Goal: Task Accomplishment & Management: Manage account settings

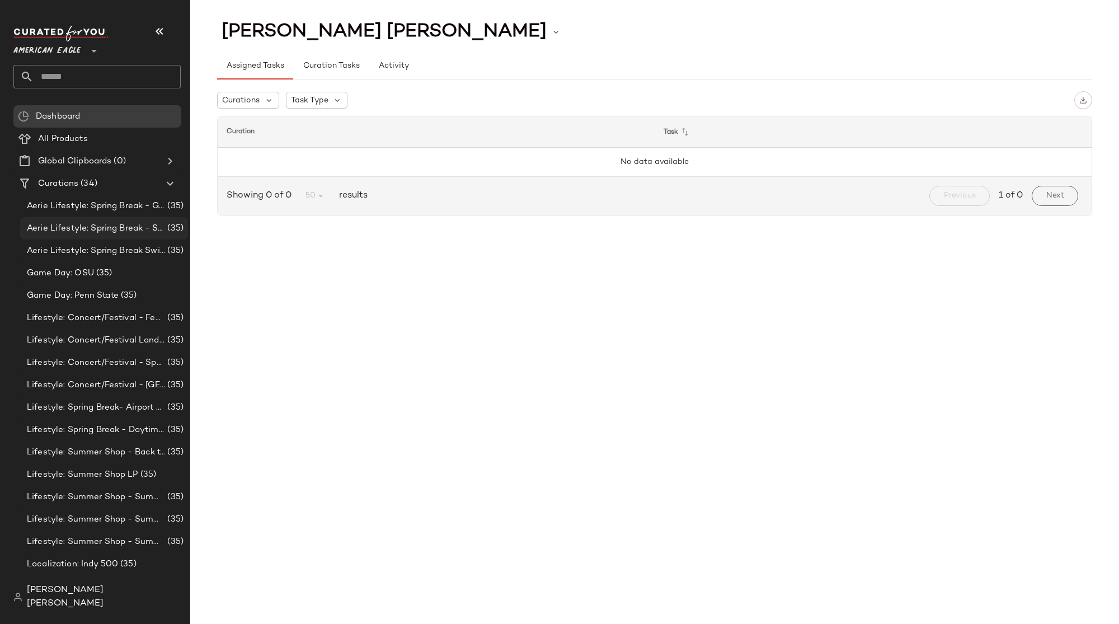
click at [151, 233] on span "Aerie Lifestyle: Spring Break - Sporty" at bounding box center [96, 228] width 138 height 13
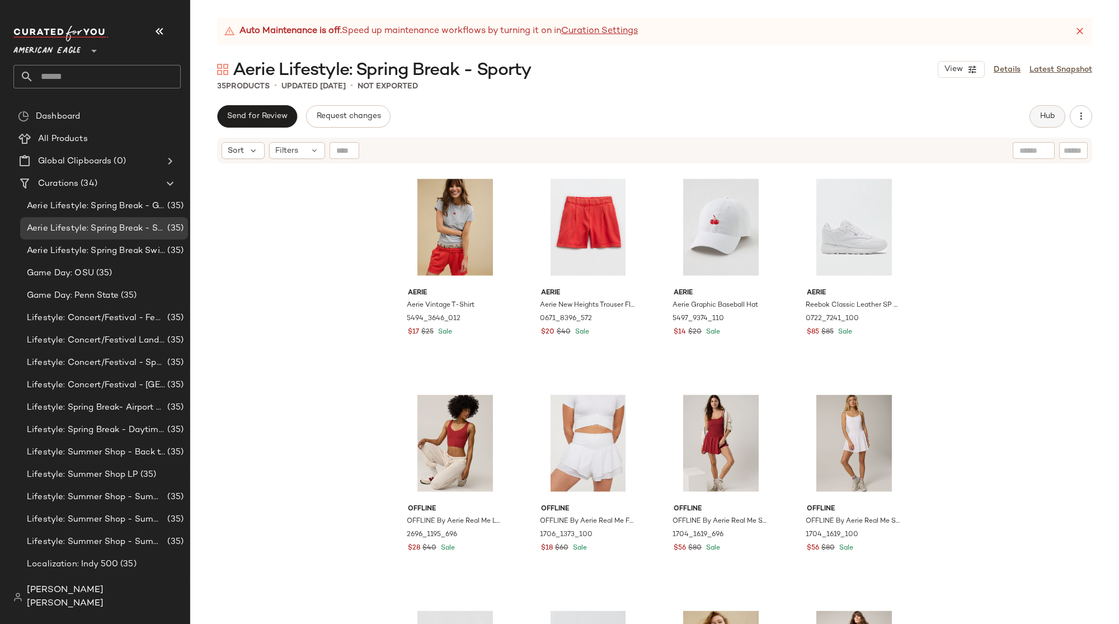
click at [1035, 118] on button "Hub" at bounding box center [1048, 116] width 36 height 22
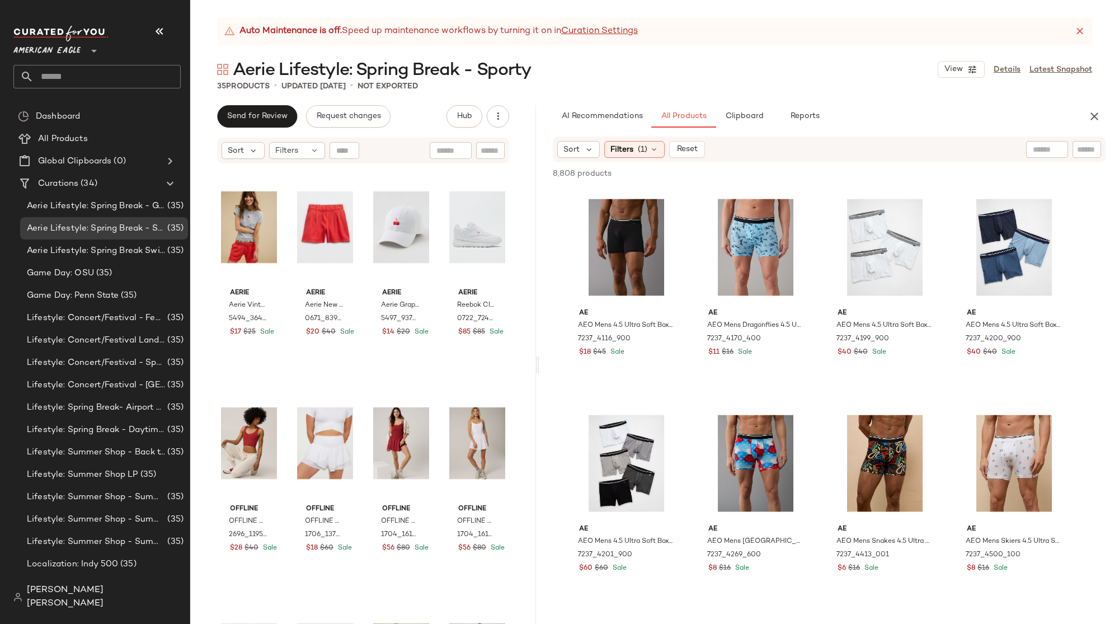
drag, startPoint x: 606, startPoint y: 366, endPoint x: 540, endPoint y: 365, distance: 66.1
click at [540, 365] on div "Auto Maintenance is off. Speed up maintenance workflows by turning it on in Cur…" at bounding box center [654, 321] width 929 height 606
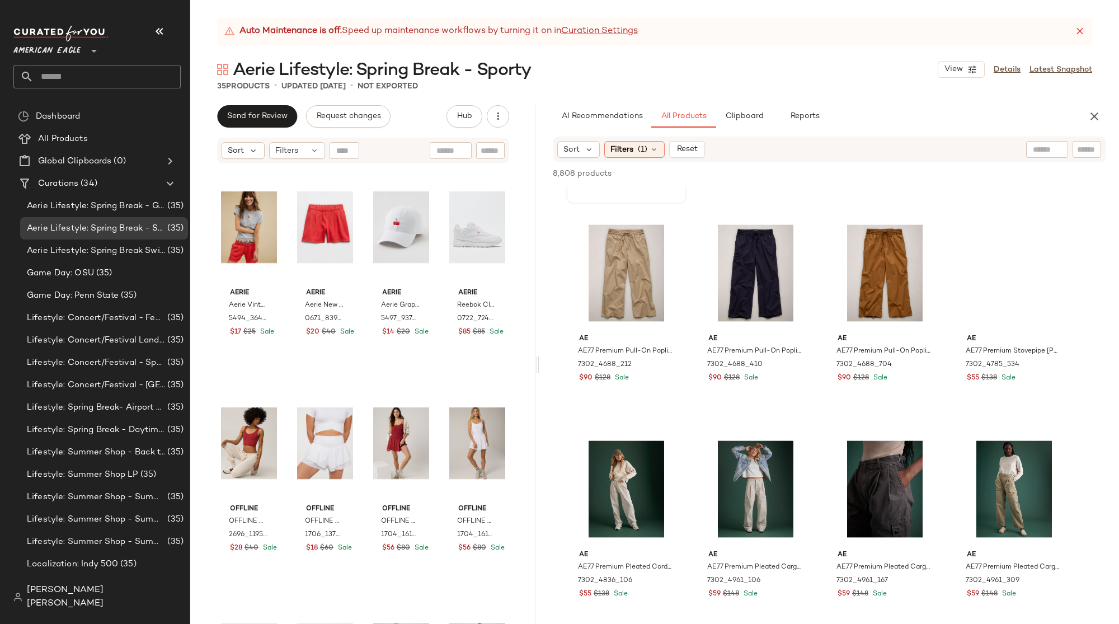
scroll to position [8924, 0]
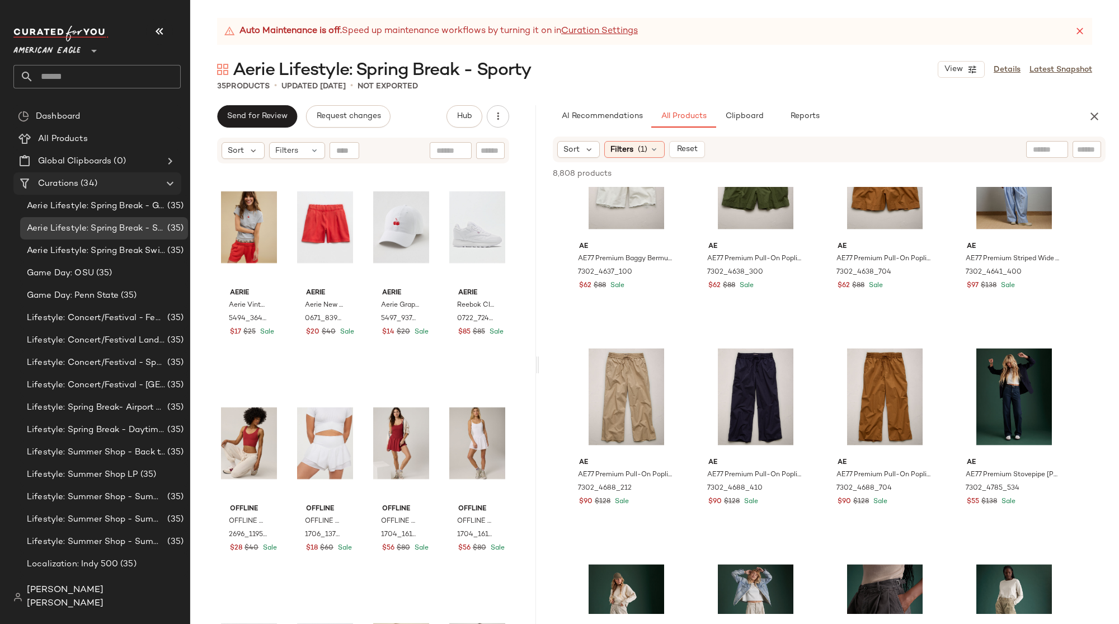
click at [88, 51] on icon at bounding box center [93, 50] width 13 height 13
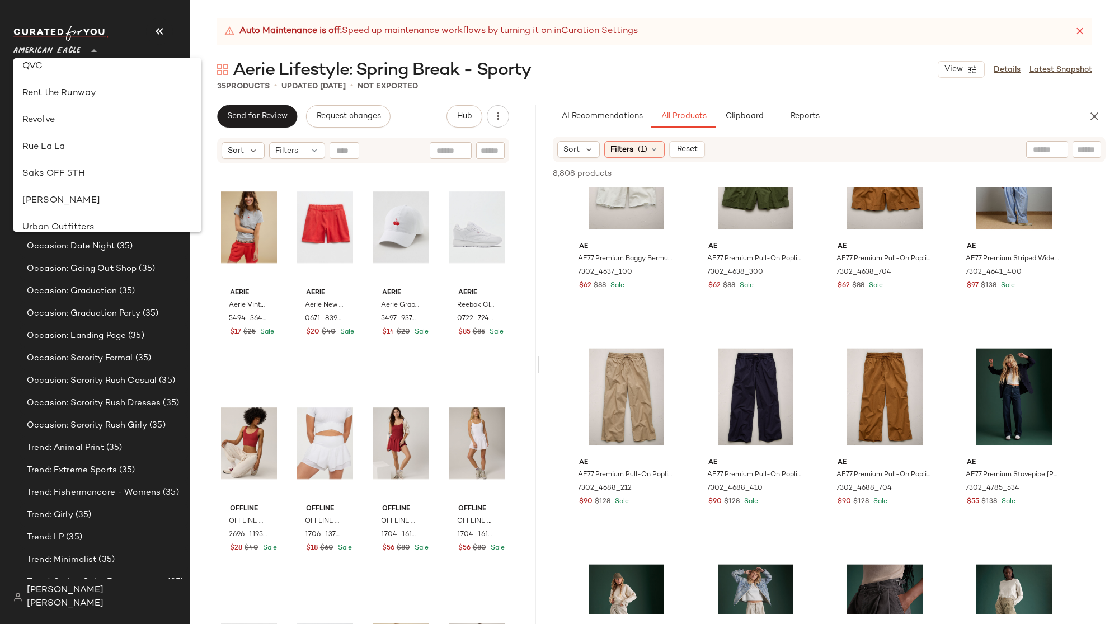
scroll to position [514, 0]
click at [76, 125] on div "Revolve" at bounding box center [107, 125] width 170 height 13
type input "**"
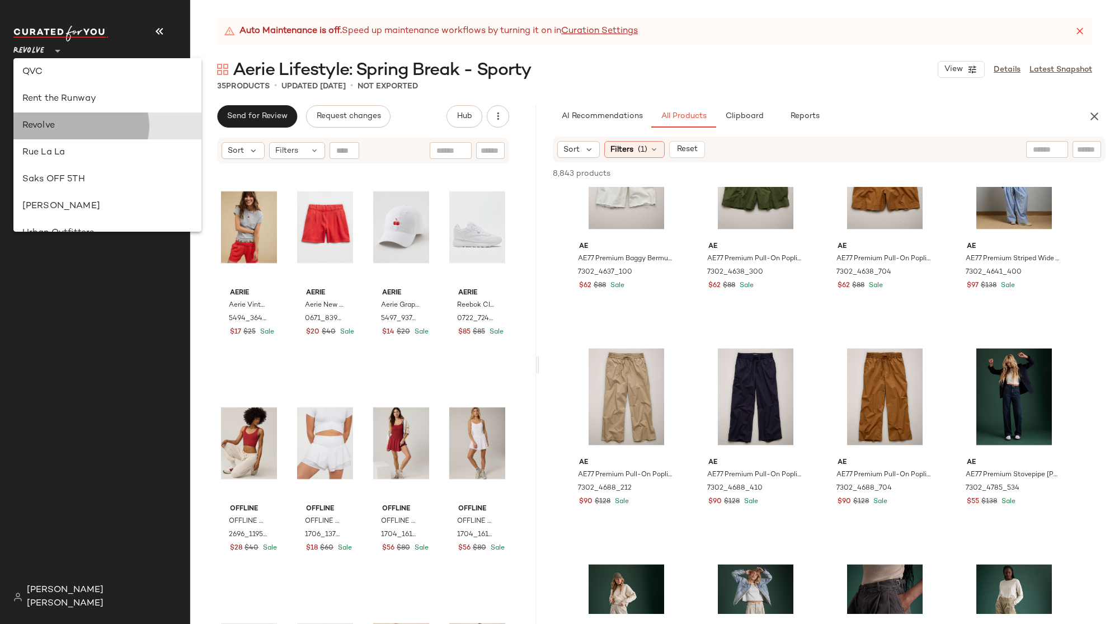
scroll to position [0, 0]
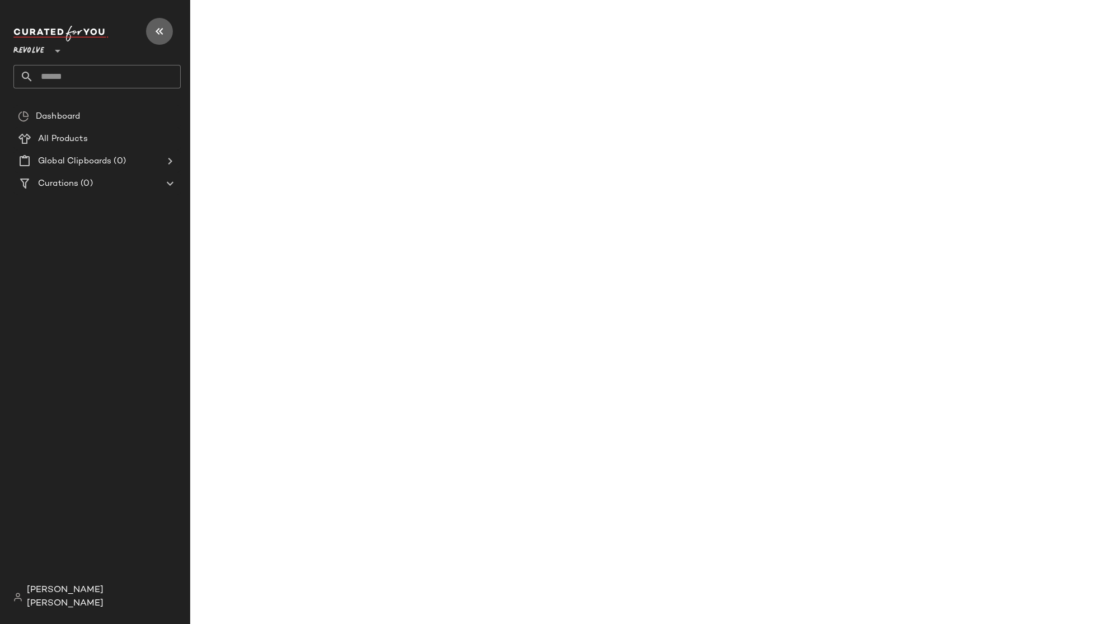
click at [158, 29] on icon "button" at bounding box center [159, 31] width 13 height 13
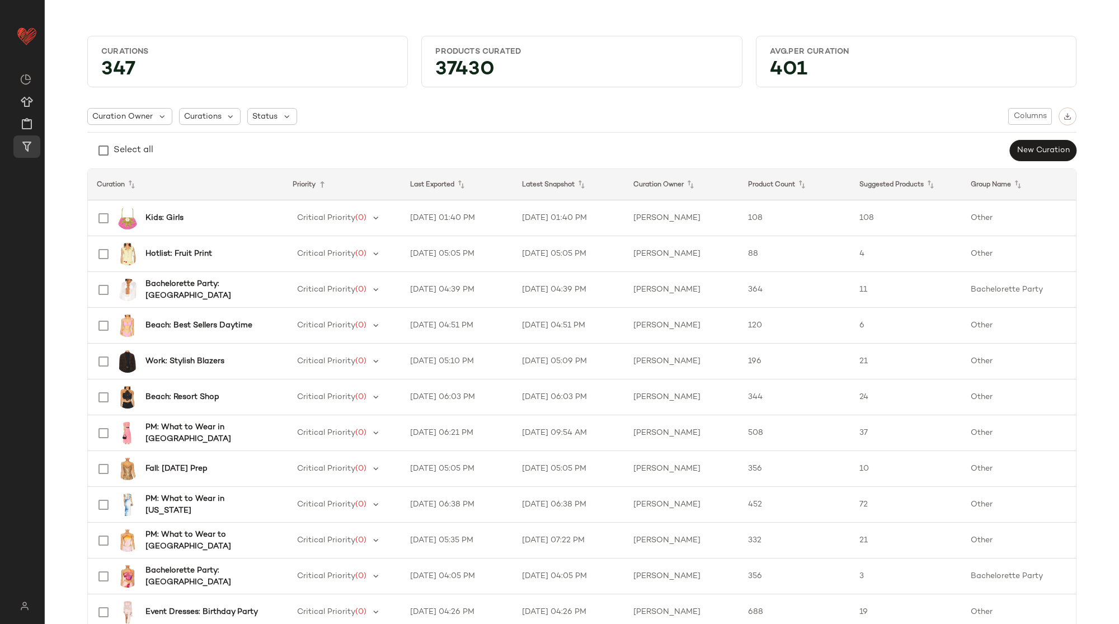
click at [138, 154] on div "Select all" at bounding box center [134, 150] width 40 height 13
click at [213, 114] on span "Curations" at bounding box center [202, 117] width 37 height 12
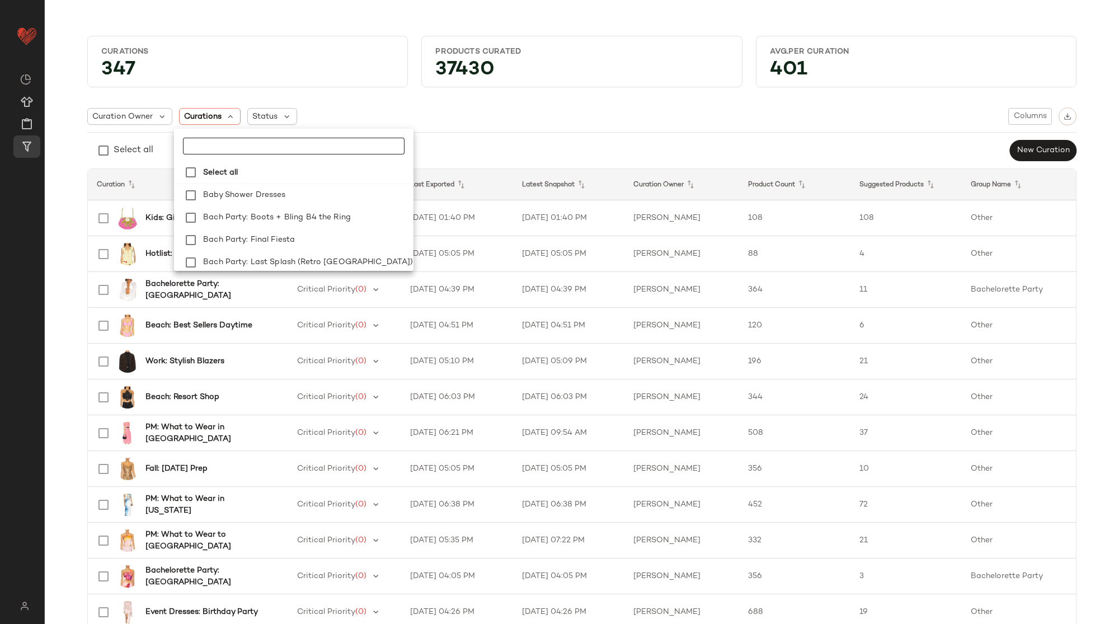
click at [237, 143] on input "text" at bounding box center [253, 146] width 140 height 17
type input "********"
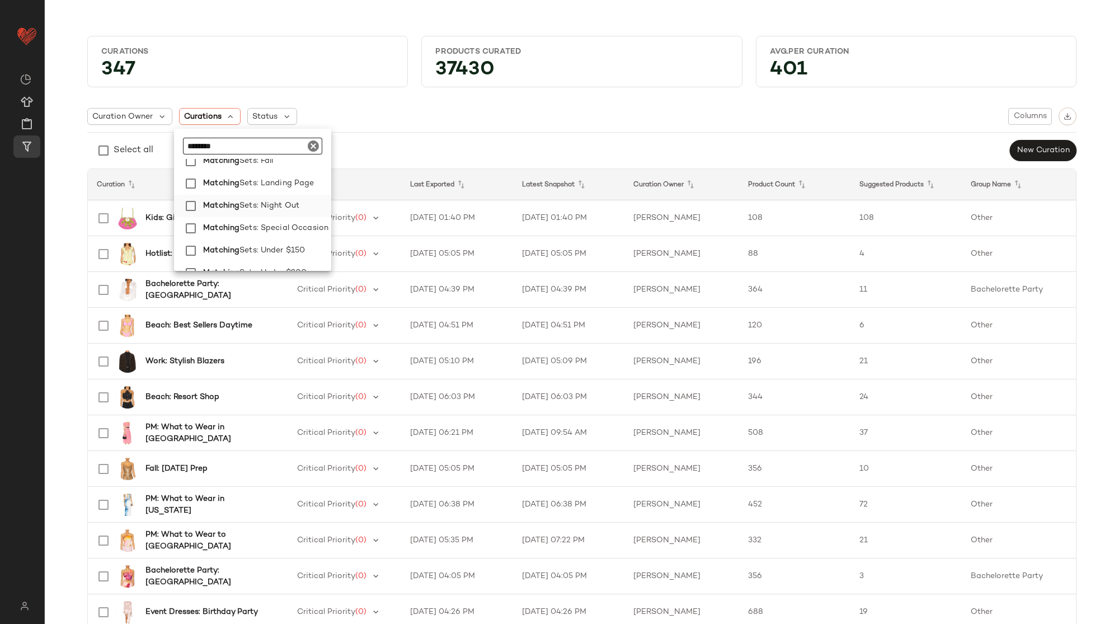
scroll to position [186, 0]
click at [287, 186] on span "Sets: Landing Page" at bounding box center [277, 185] width 74 height 22
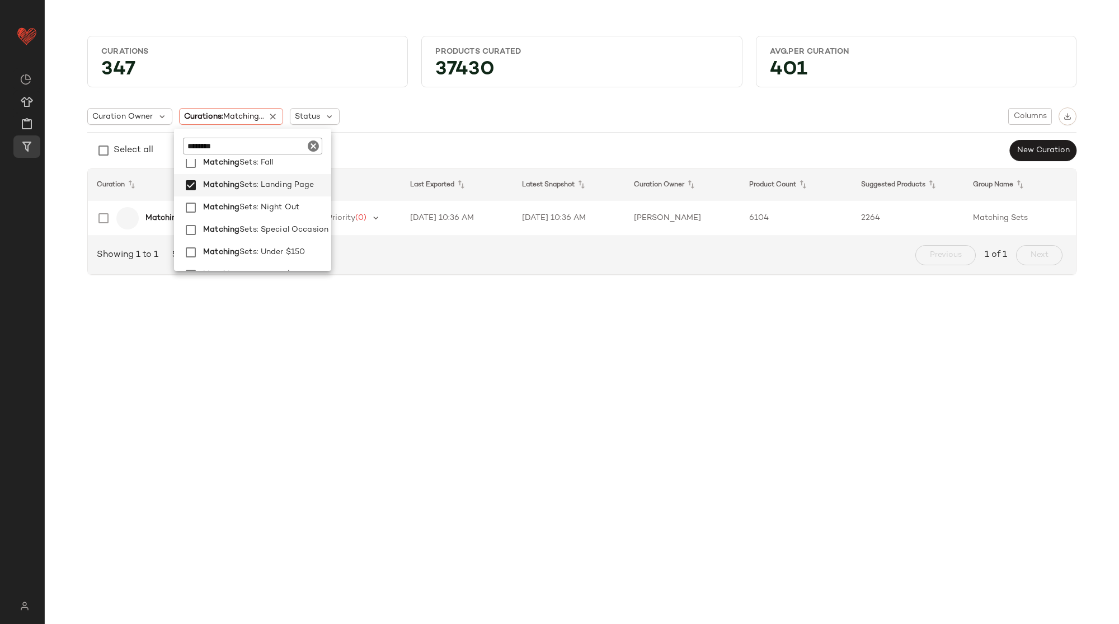
click at [422, 120] on div "Curation Owner Curations: Matching... Status Columns" at bounding box center [582, 116] width 990 height 18
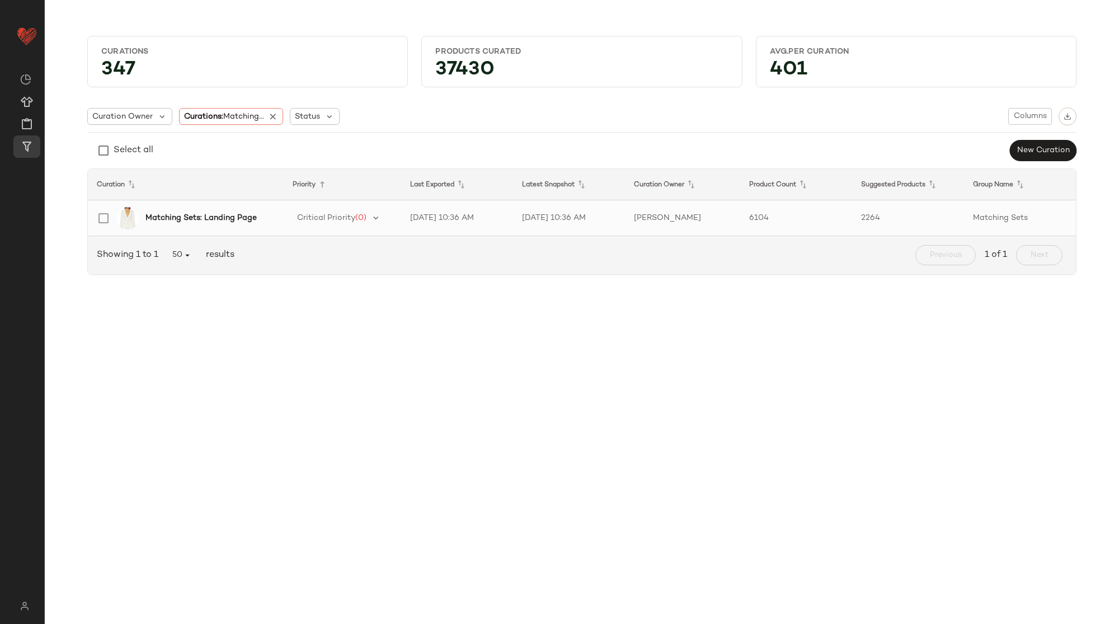
click at [221, 219] on b "Matching Sets: Landing Page" at bounding box center [201, 218] width 111 height 12
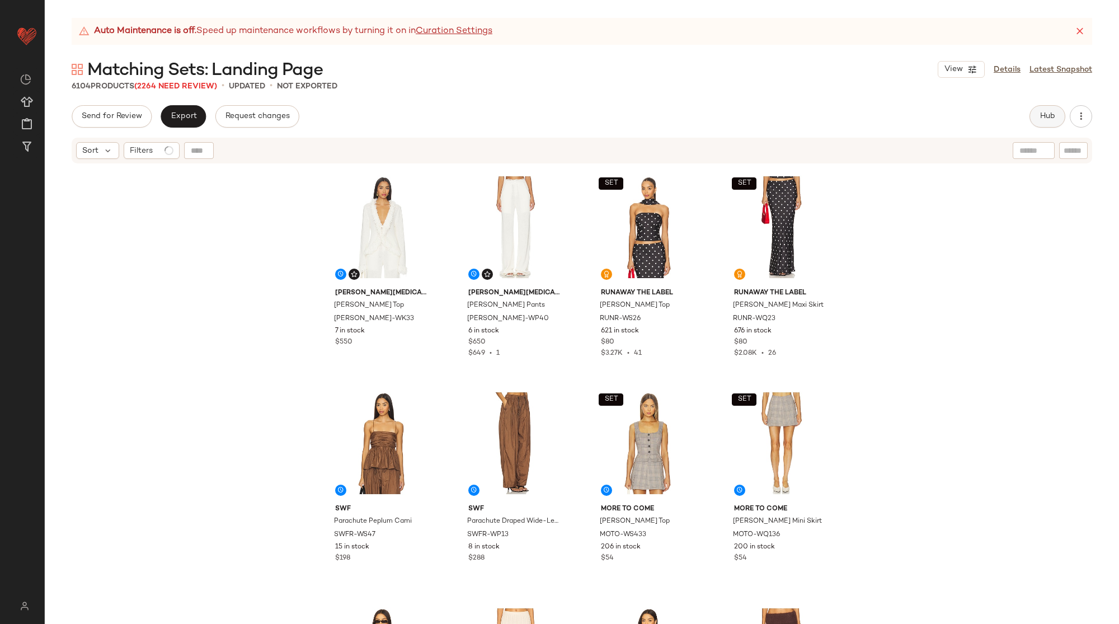
click at [1045, 106] on button "Hub" at bounding box center [1048, 116] width 36 height 22
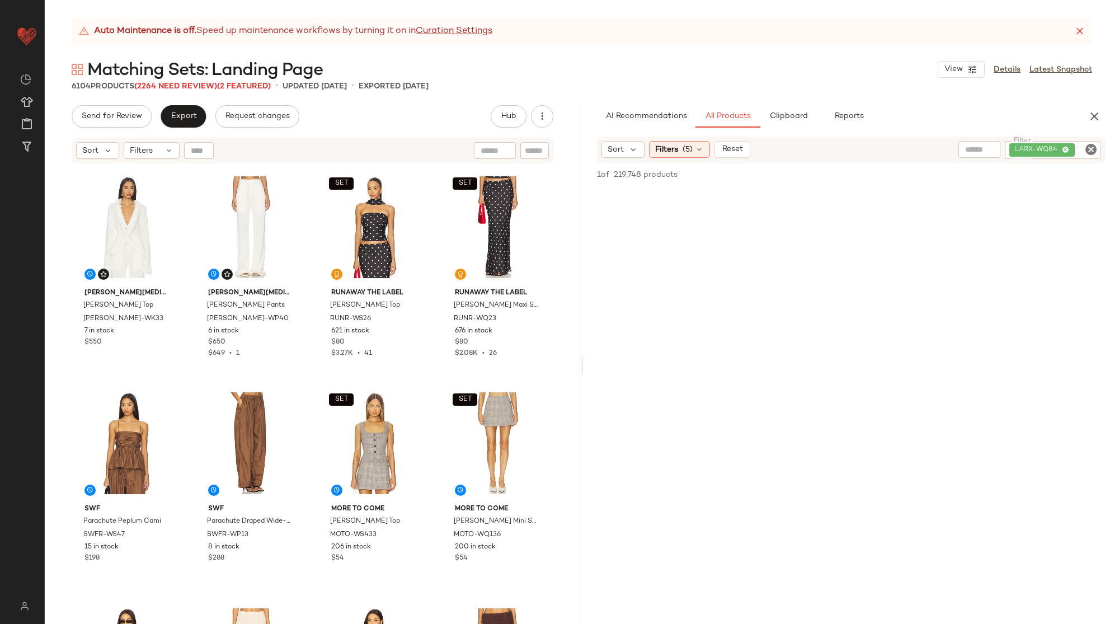
click at [1092, 146] on icon "Clear Filter" at bounding box center [1091, 149] width 13 height 13
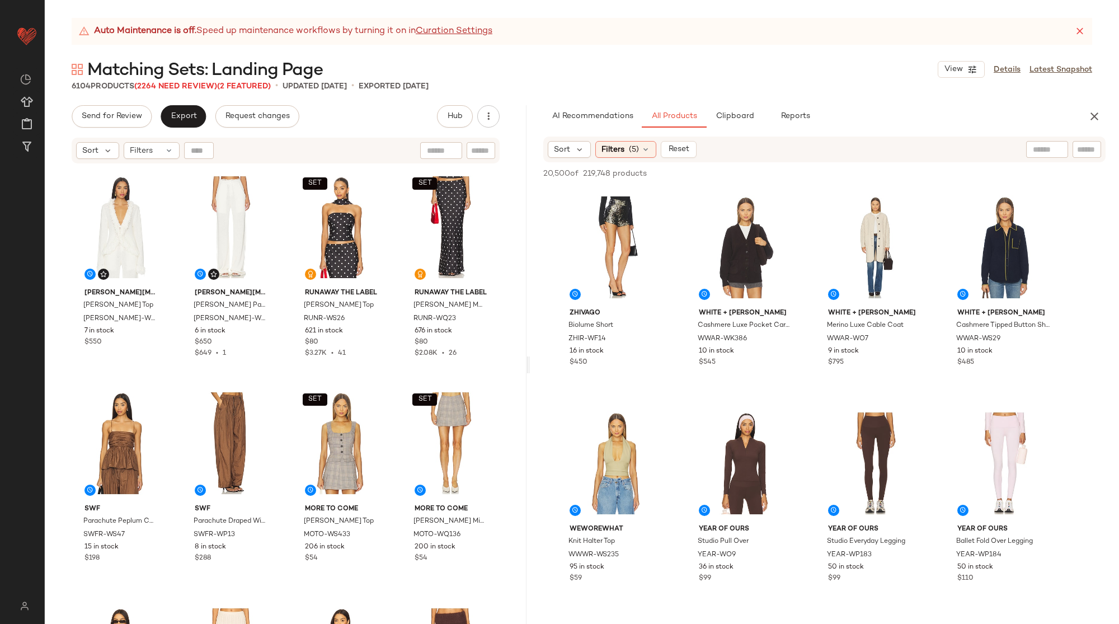
drag, startPoint x: 583, startPoint y: 369, endPoint x: 532, endPoint y: 367, distance: 51.0
click at [532, 367] on div "Auto Maintenance is off. Speed up maintenance workflows by turning it on in Cur…" at bounding box center [582, 321] width 1075 height 606
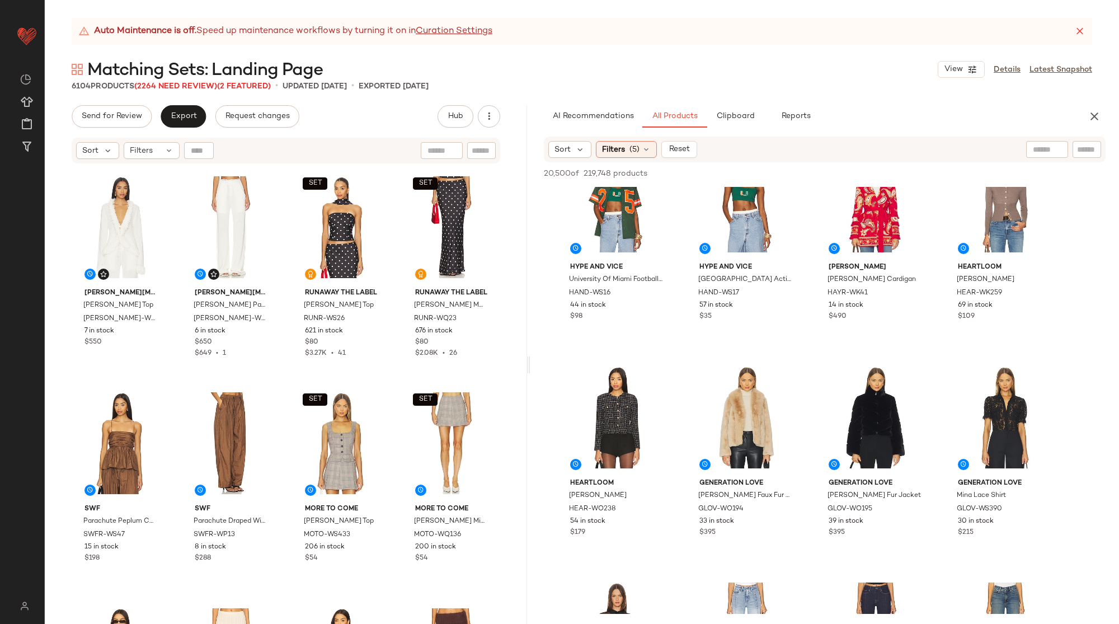
scroll to position [10949, 0]
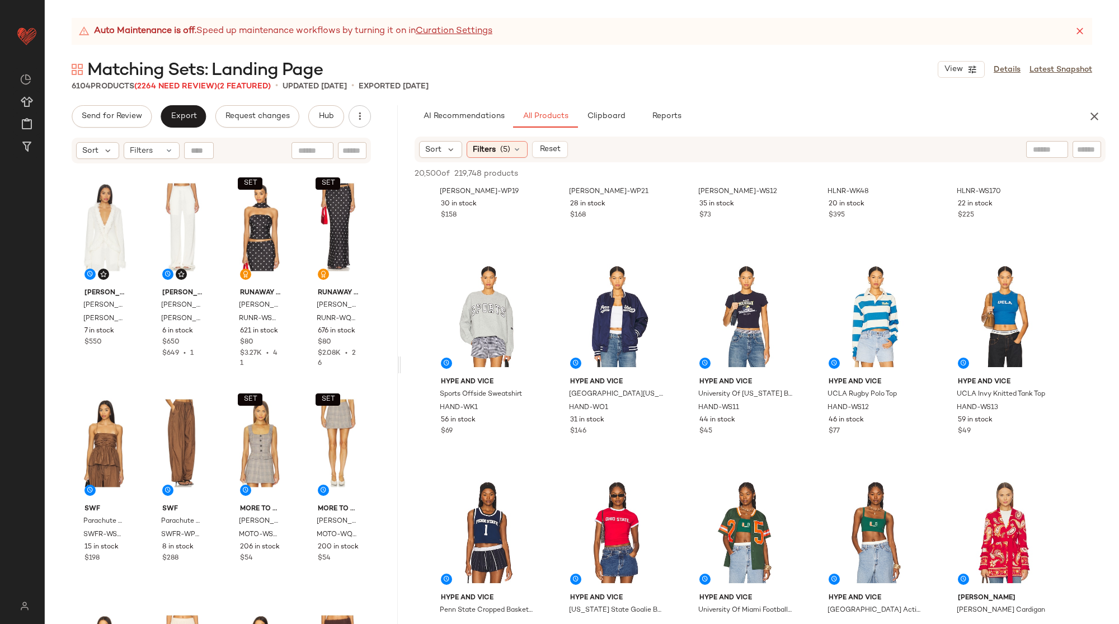
drag, startPoint x: 529, startPoint y: 365, endPoint x: 399, endPoint y: 372, distance: 130.6
click at [399, 372] on div "Auto Maintenance is off. Speed up maintenance workflows by turning it on in Cur…" at bounding box center [582, 321] width 1075 height 606
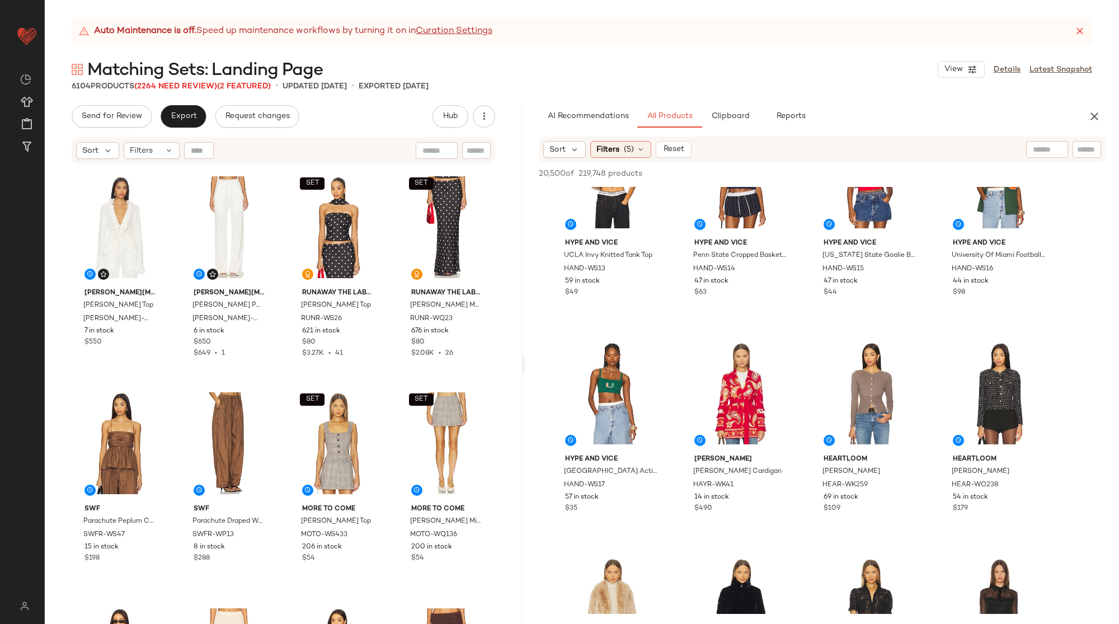
scroll to position [8711, 0]
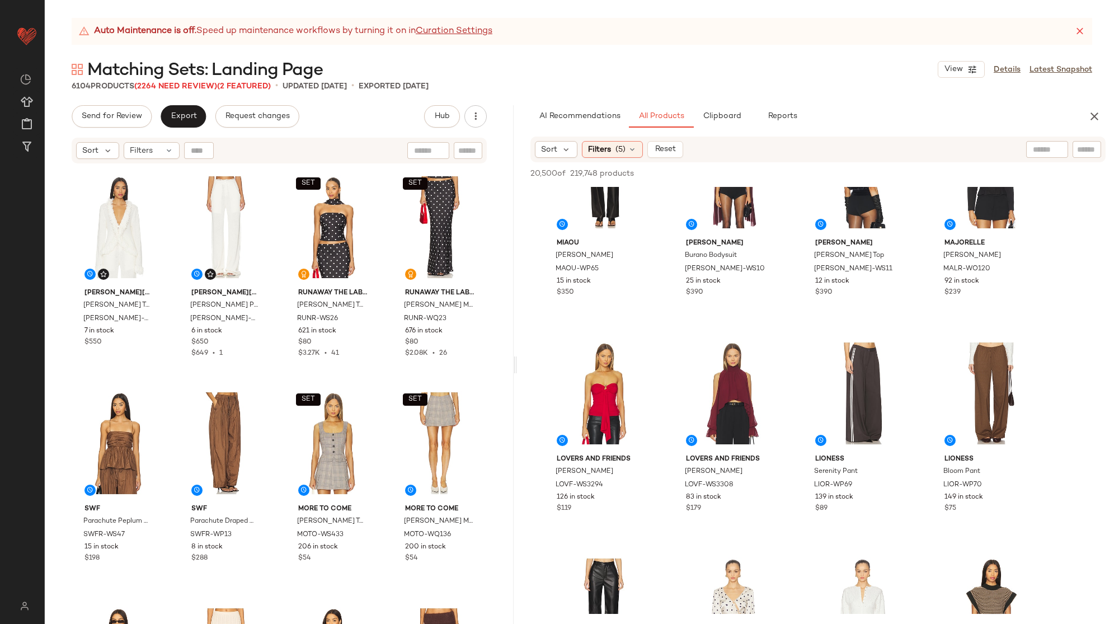
drag, startPoint x: 397, startPoint y: 365, endPoint x: 518, endPoint y: 367, distance: 120.3
click at [518, 367] on div "Auto Maintenance is off. Speed up maintenance workflows by turning it on in Cur…" at bounding box center [582, 321] width 1075 height 606
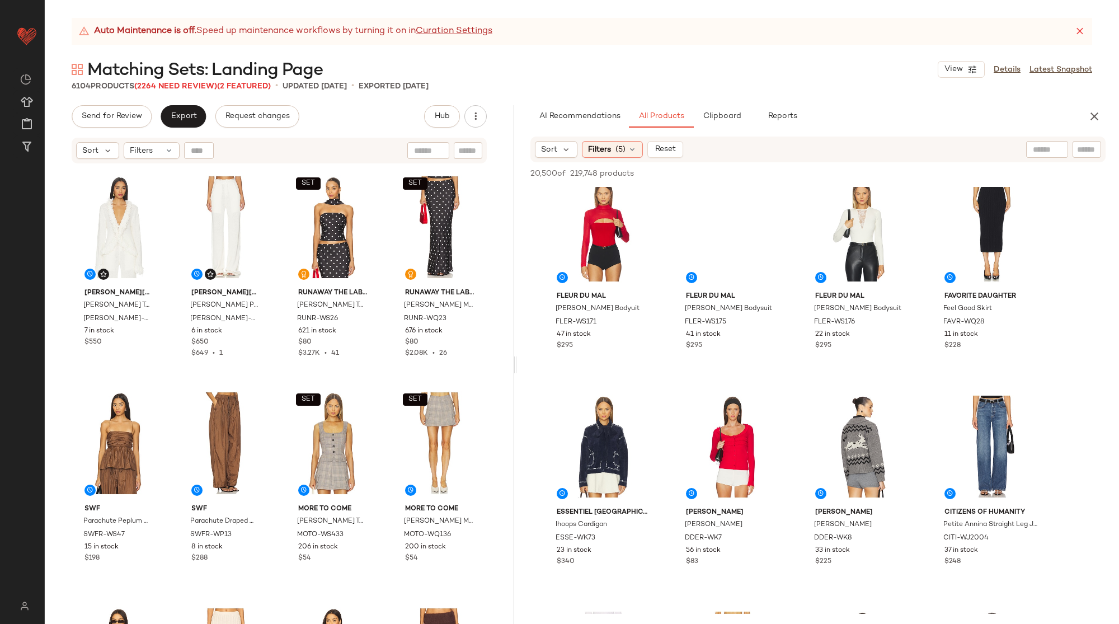
scroll to position [14492, 0]
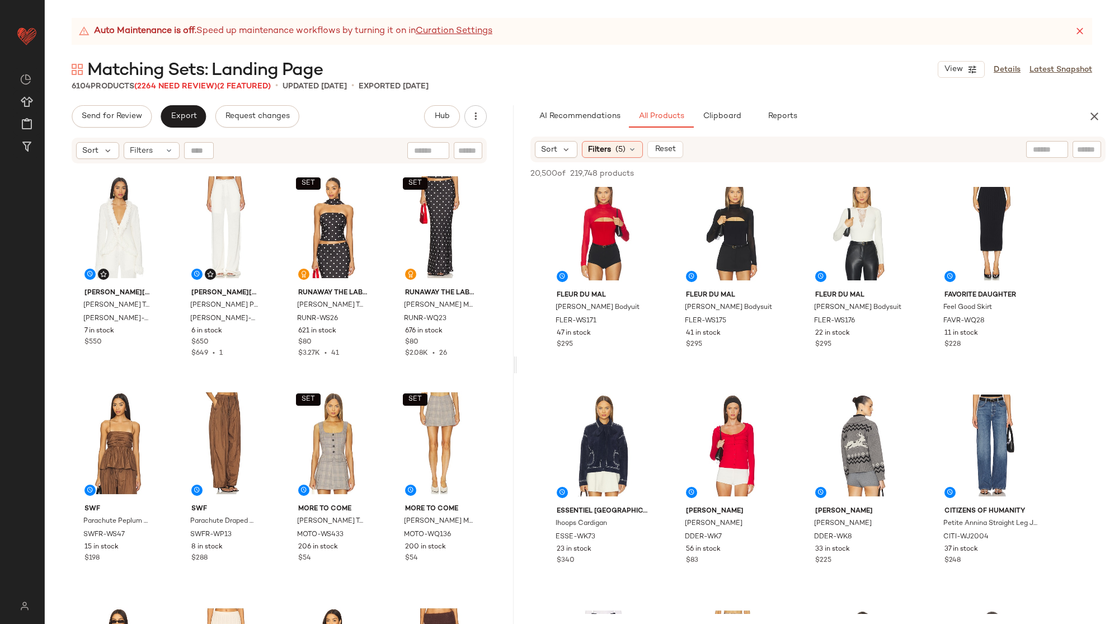
drag, startPoint x: 515, startPoint y: 368, endPoint x: 627, endPoint y: 365, distance: 112.5
click at [594, 366] on div "Auto Maintenance is off. Speed up maintenance workflows by turning it on in Cur…" at bounding box center [582, 321] width 1075 height 606
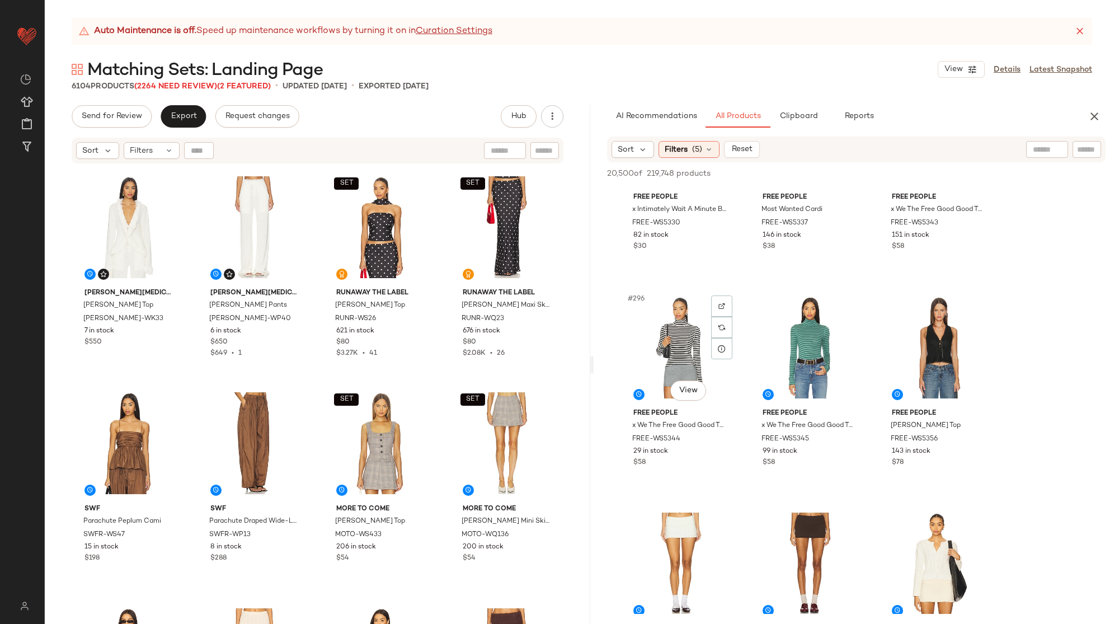
scroll to position [16721, 0]
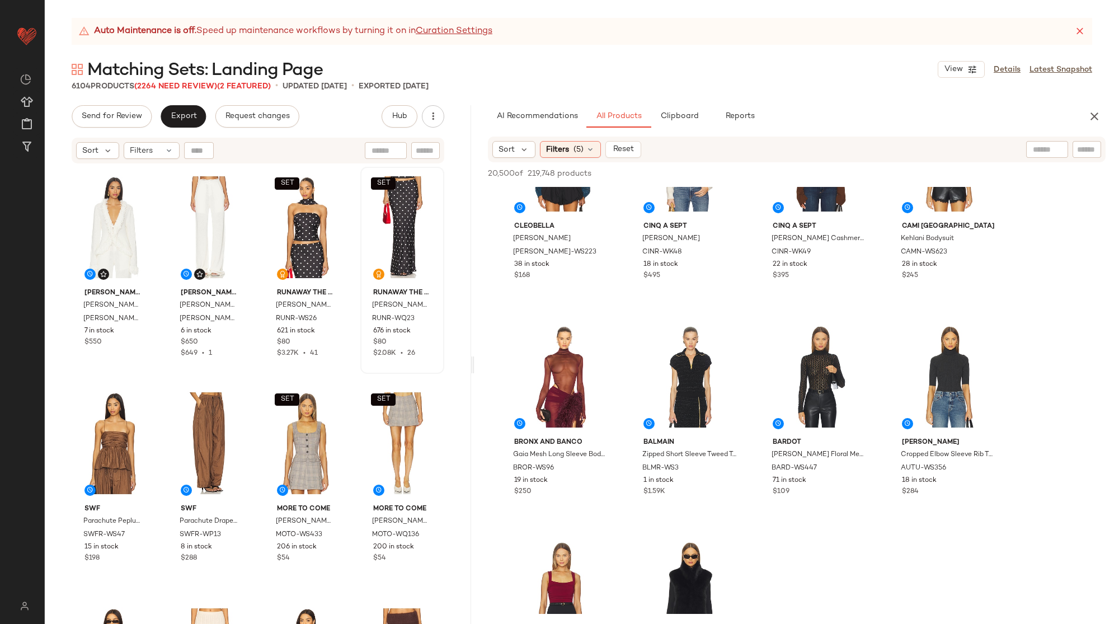
click at [474, 357] on div "Auto Maintenance is off. Speed up maintenance workflows by turning it on in Cur…" at bounding box center [582, 321] width 1075 height 606
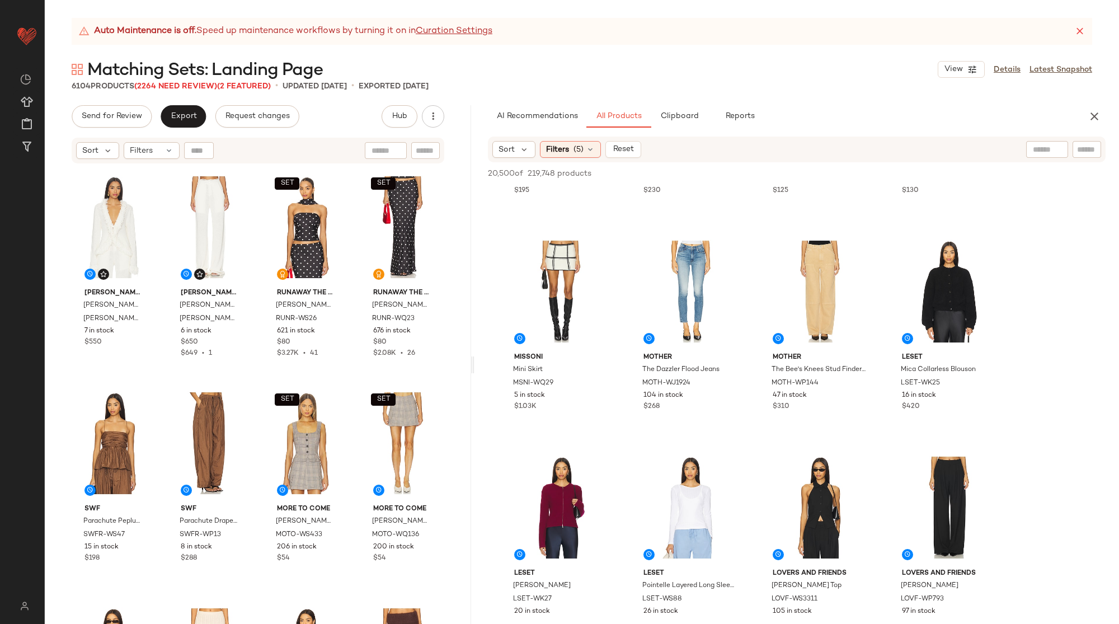
scroll to position [17245, 0]
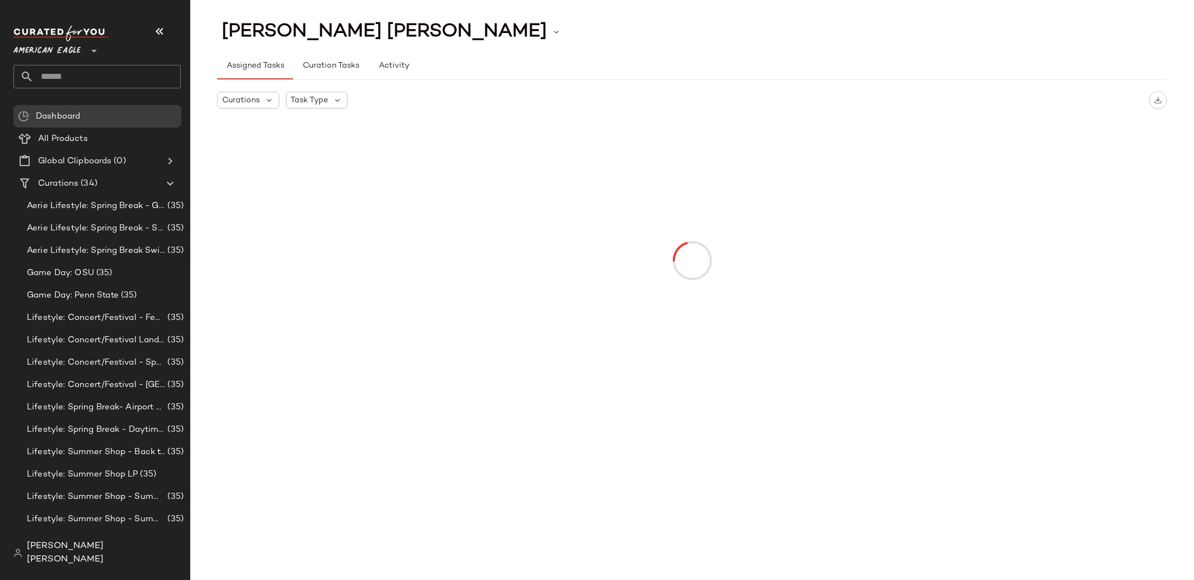
click at [94, 55] on icon at bounding box center [93, 50] width 13 height 13
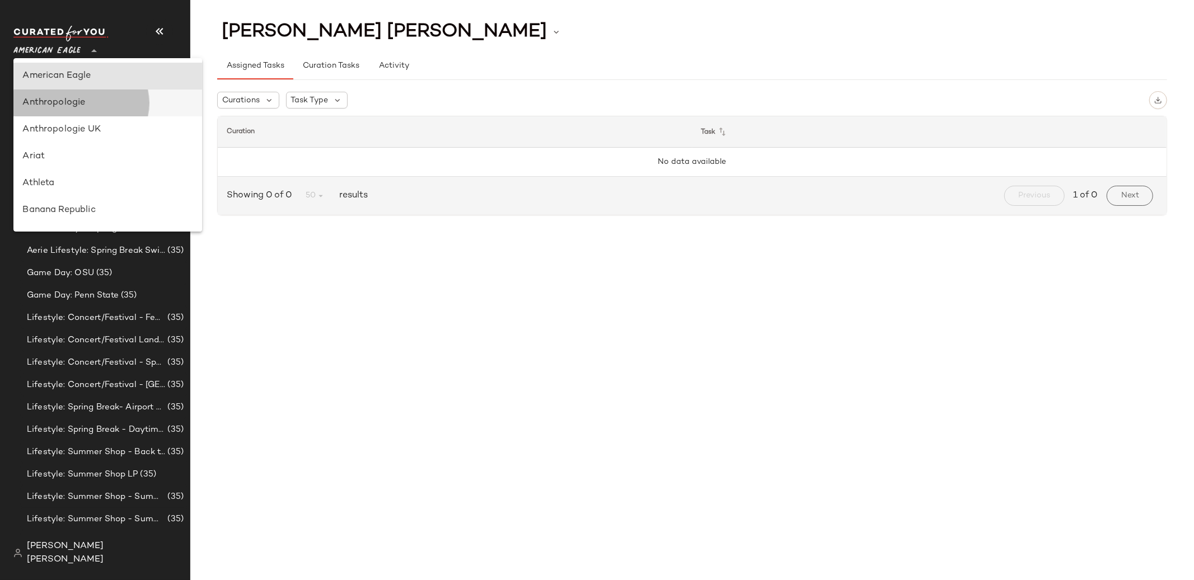
click at [88, 108] on div "Anthropologie" at bounding box center [107, 102] width 170 height 13
type input "**"
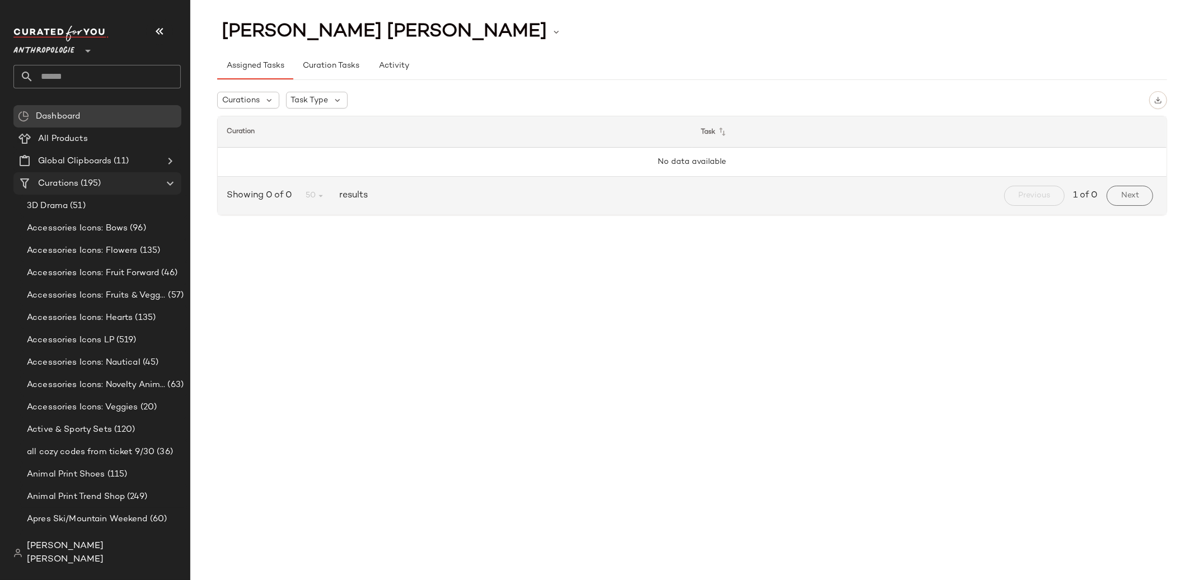
click at [138, 182] on div "Curations (195)" at bounding box center [98, 183] width 126 height 13
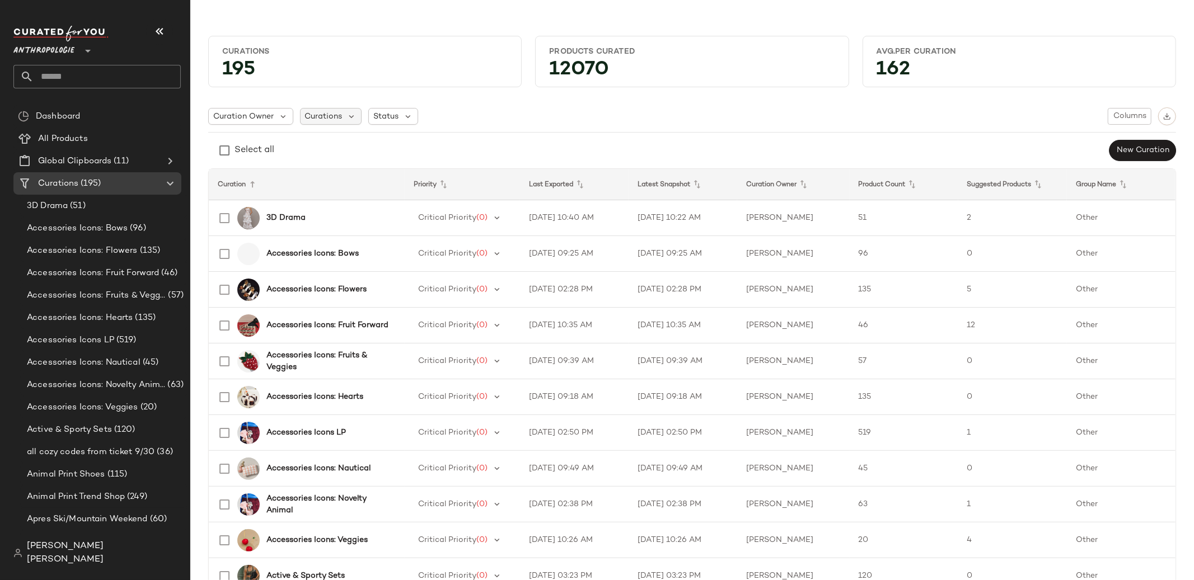
click at [343, 118] on div "Curations" at bounding box center [331, 116] width 62 height 17
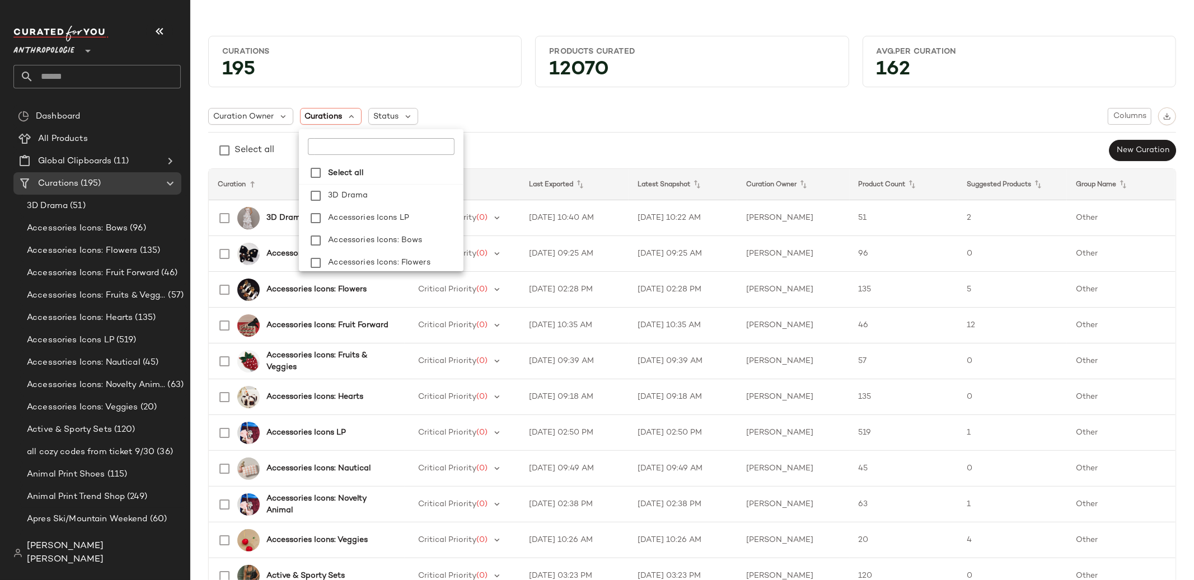
click at [347, 150] on input "text" at bounding box center [378, 146] width 140 height 17
type input "**********"
click at [357, 204] on span "White Dress" at bounding box center [351, 196] width 47 height 22
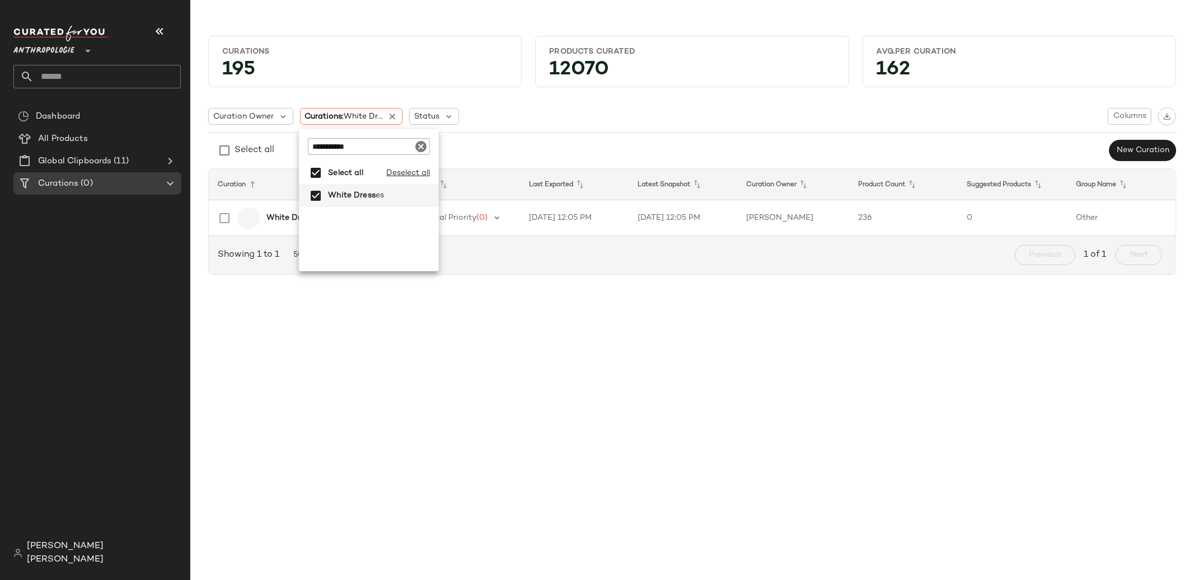
click at [527, 126] on div "Curation Owner Curations: White Dr... Status Columns Select all New Curation" at bounding box center [692, 134] width 968 height 54
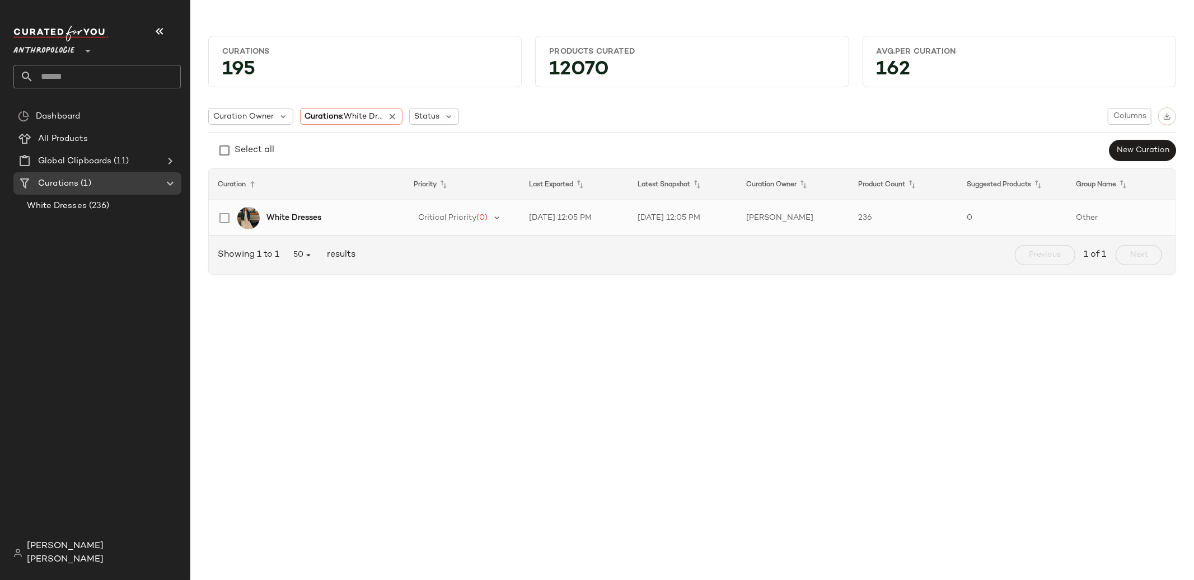
click at [332, 220] on div "White Dresses" at bounding box center [330, 218] width 129 height 12
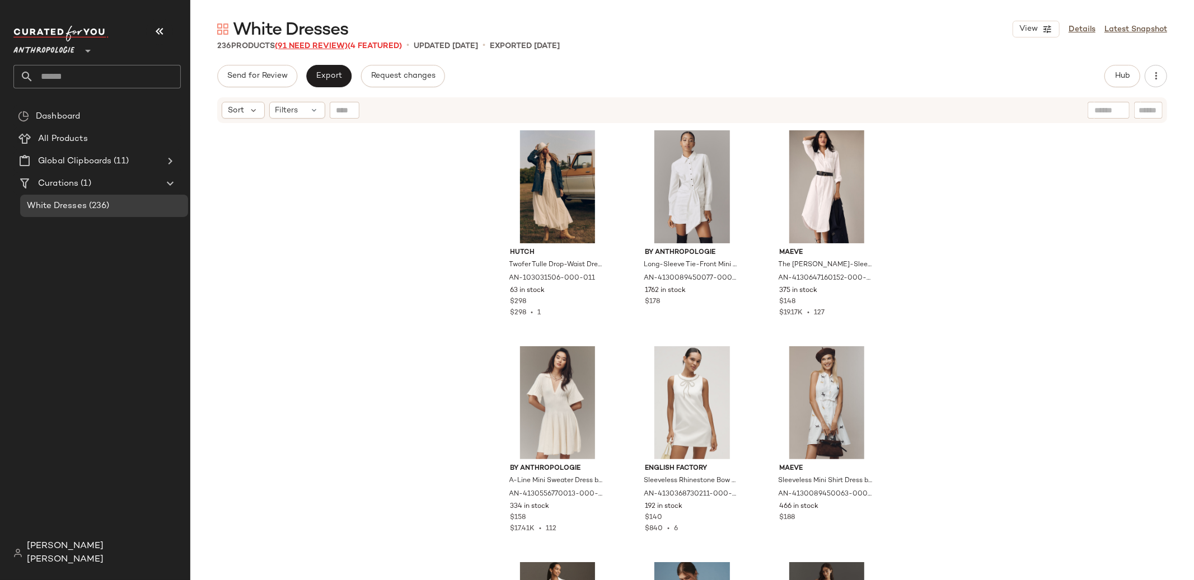
click at [322, 45] on span "(91 Need Review)" at bounding box center [311, 46] width 73 height 8
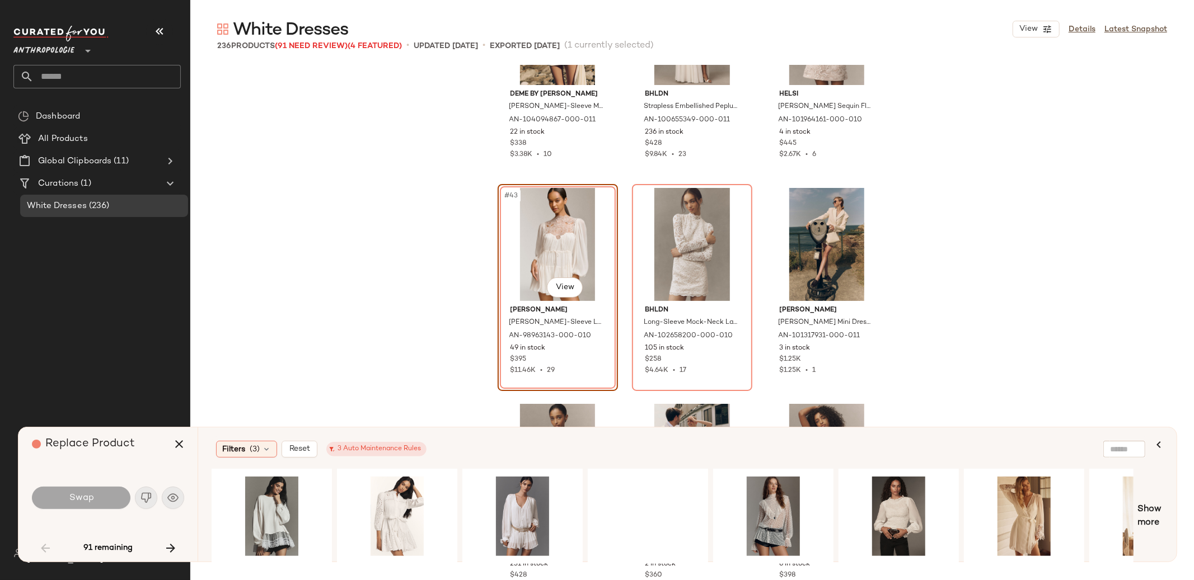
scroll to position [2934, 0]
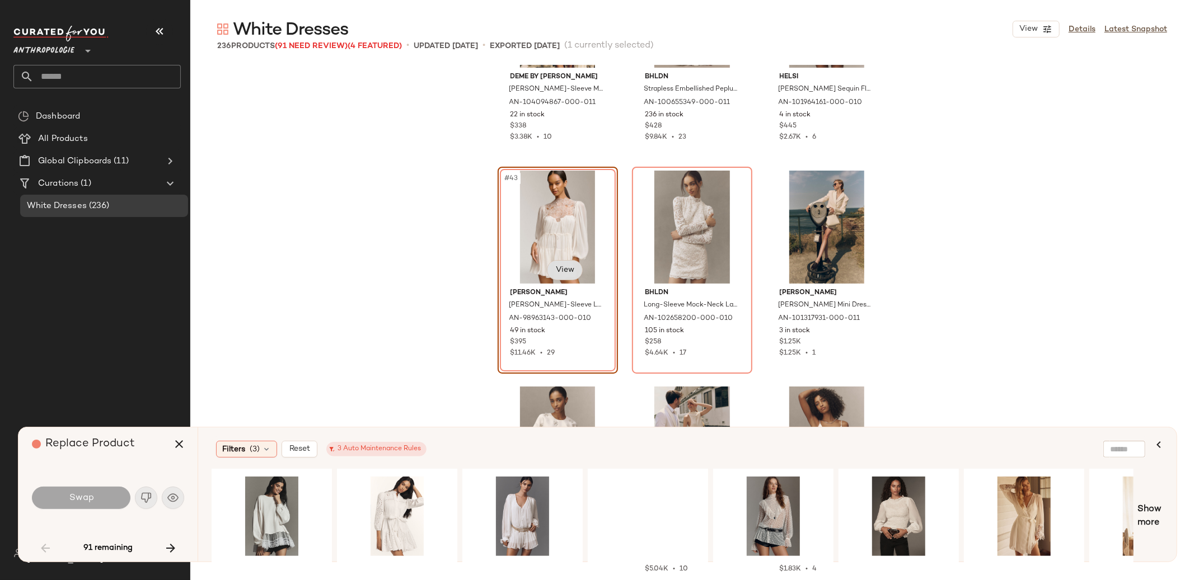
click at [565, 273] on body "Anthropologie ** Dashboard All Products Global Clipboards (11) Curations (1) Wh…" at bounding box center [597, 336] width 1194 height 672
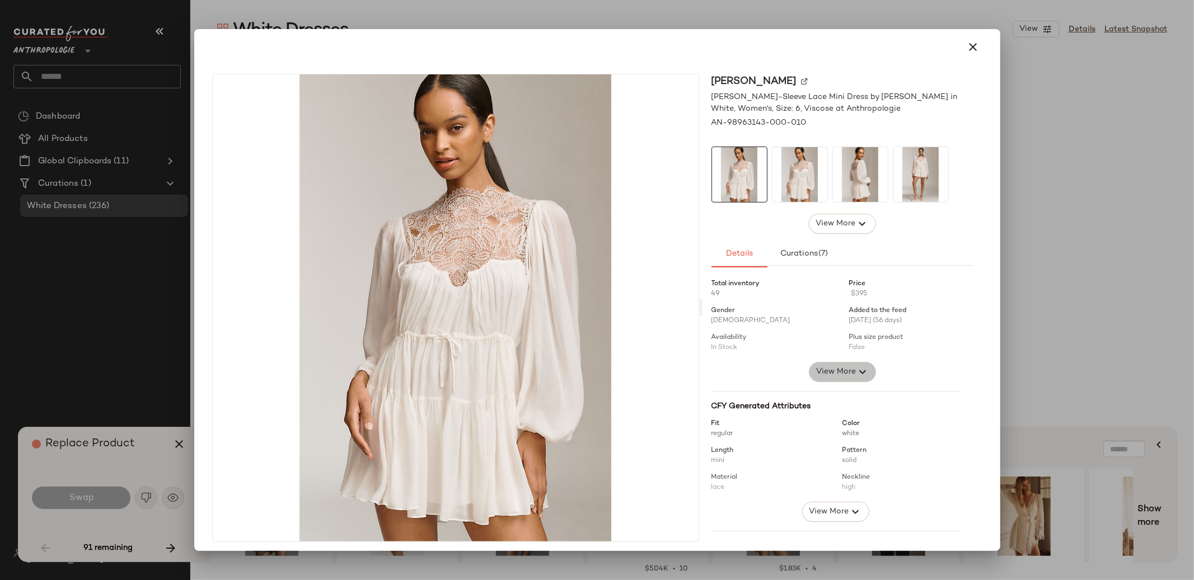
click at [860, 374] on button "View More" at bounding box center [841, 372] width 67 height 20
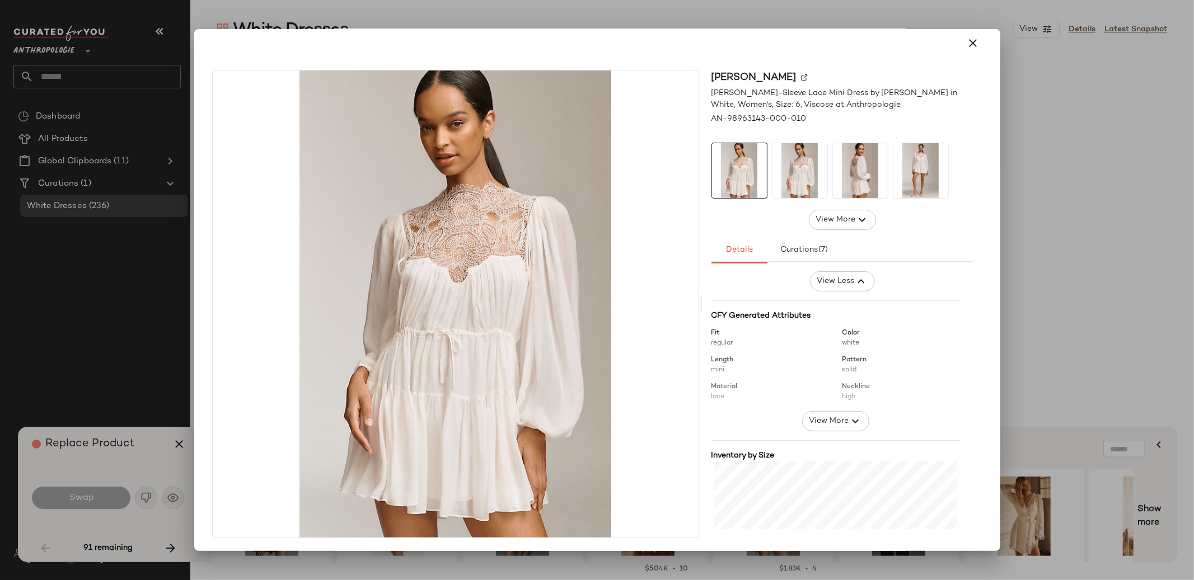
scroll to position [371, 0]
click at [815, 403] on span "View More" at bounding box center [828, 406] width 40 height 13
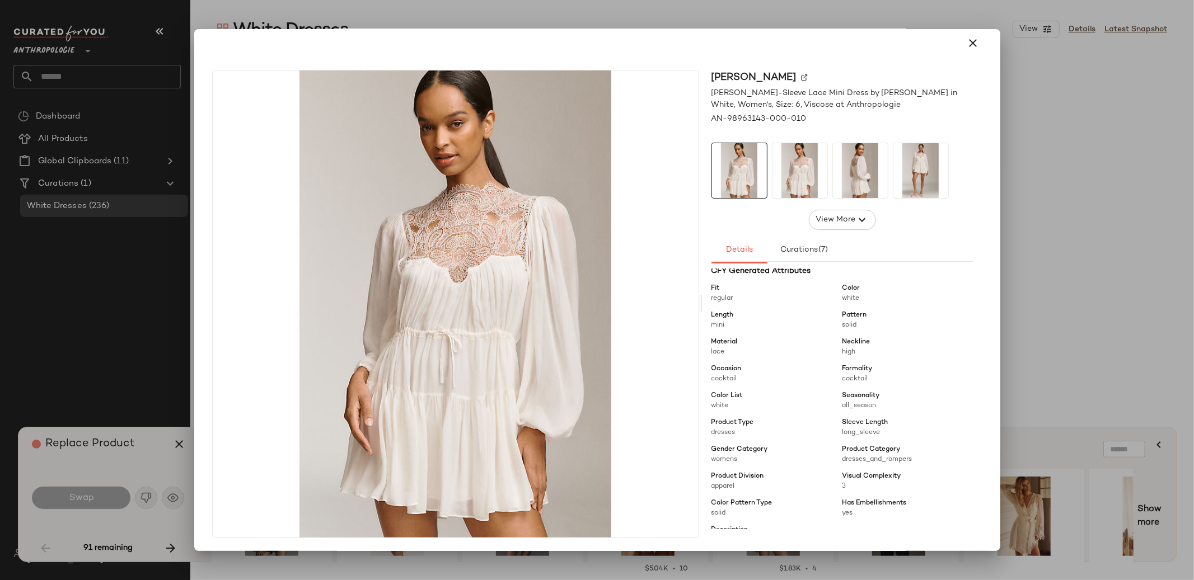
scroll to position [400, 0]
click at [967, 44] on icon "button" at bounding box center [973, 42] width 13 height 13
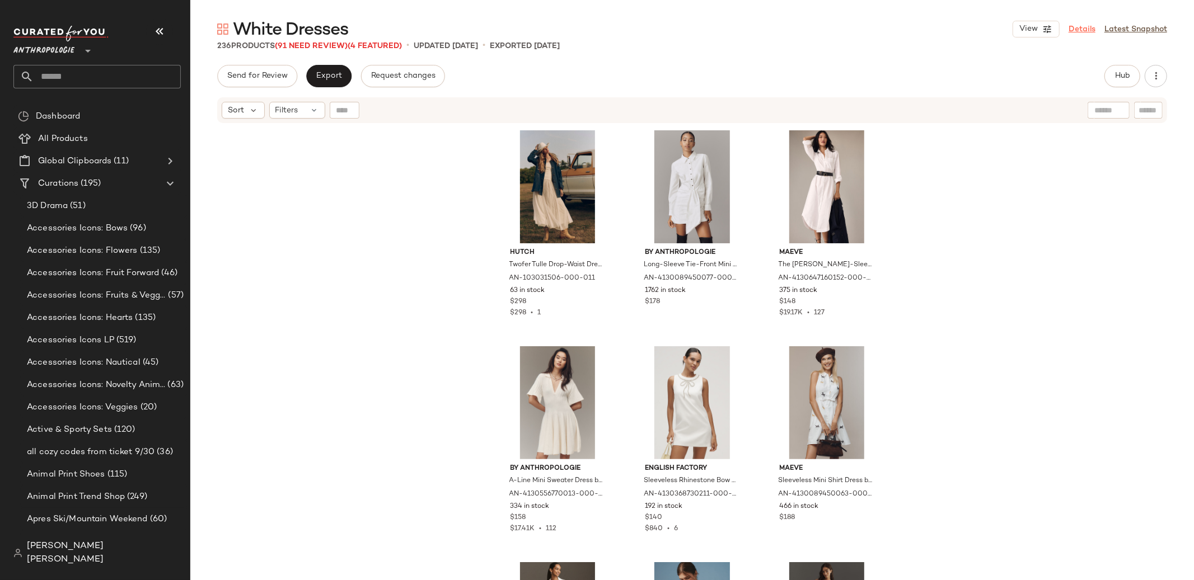
click at [1084, 27] on link "Details" at bounding box center [1081, 30] width 27 height 12
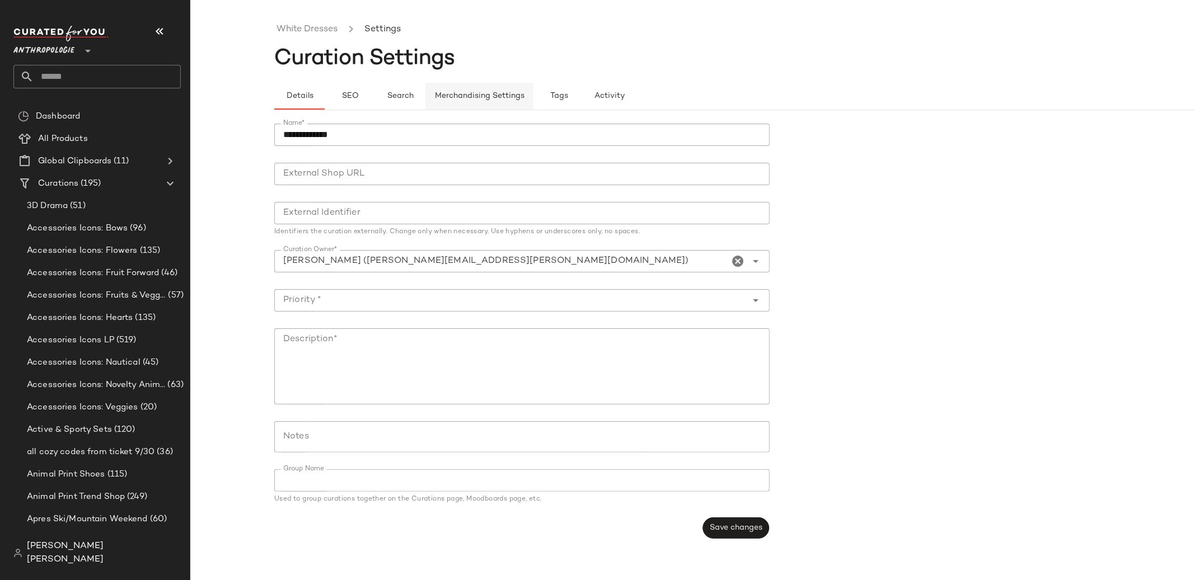
click at [447, 93] on span "Merchandising Settings" at bounding box center [479, 96] width 90 height 9
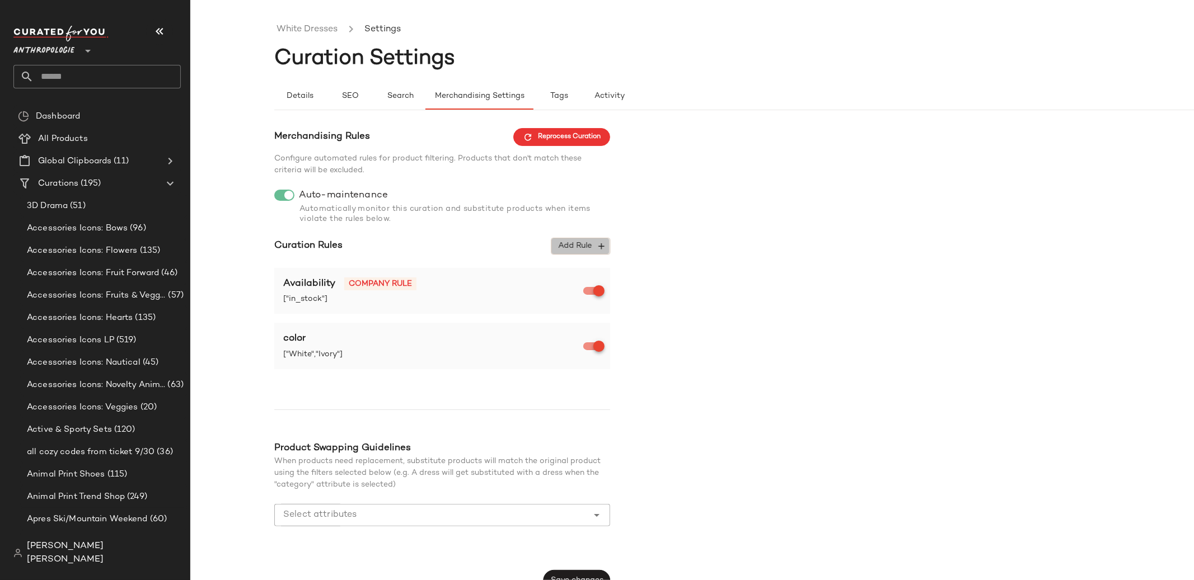
click at [571, 242] on span "Add Rule" at bounding box center [580, 246] width 46 height 10
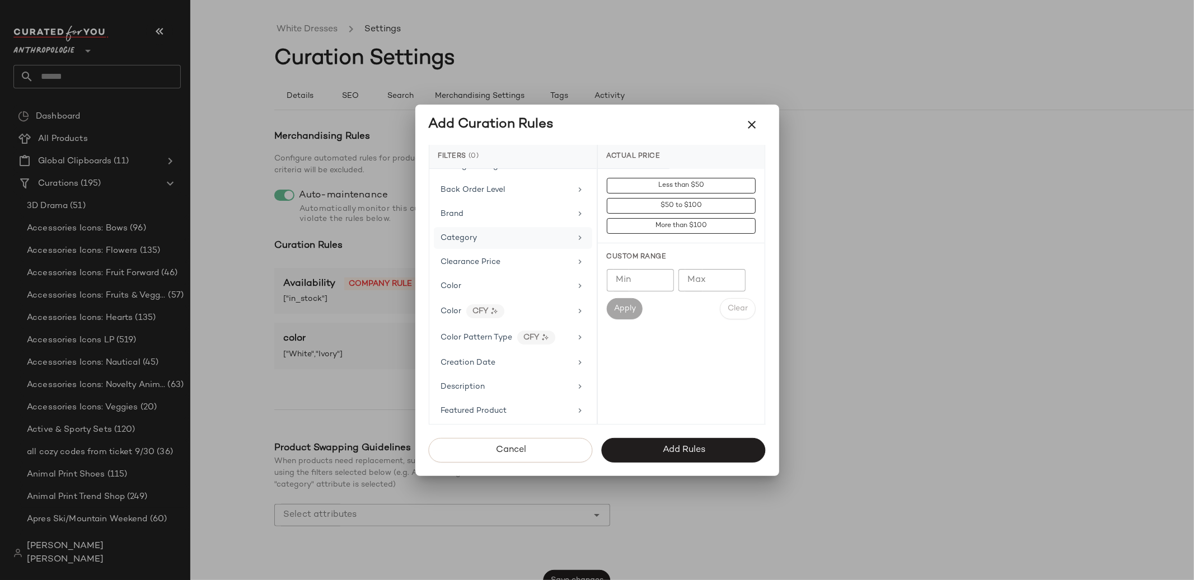
scroll to position [92, 0]
click at [530, 289] on div "Color" at bounding box center [506, 290] width 130 height 12
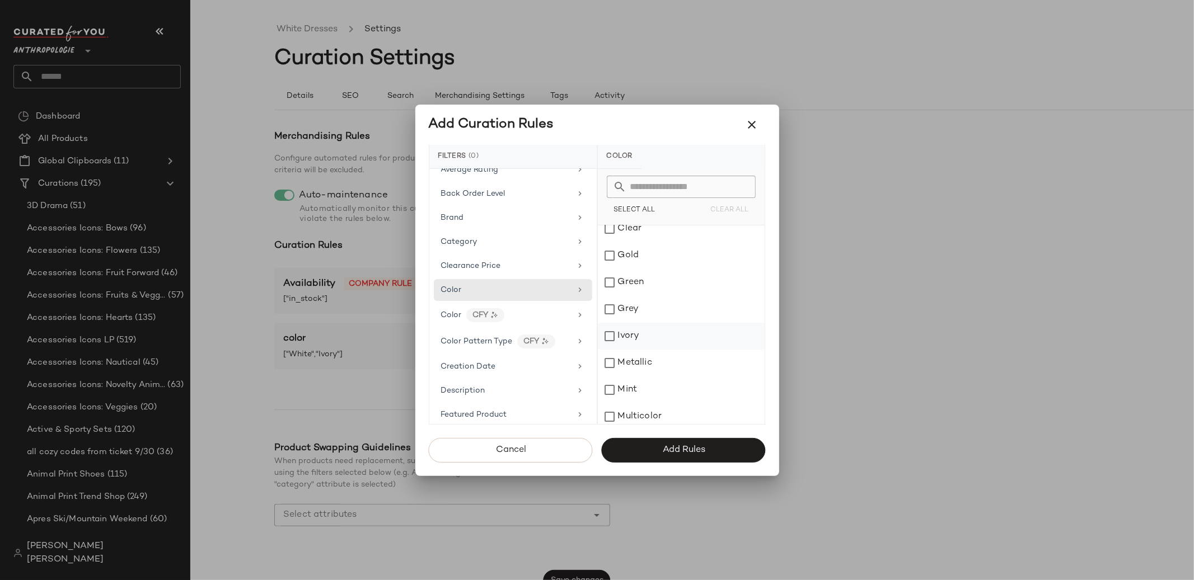
click at [646, 334] on div "Ivory" at bounding box center [681, 336] width 167 height 27
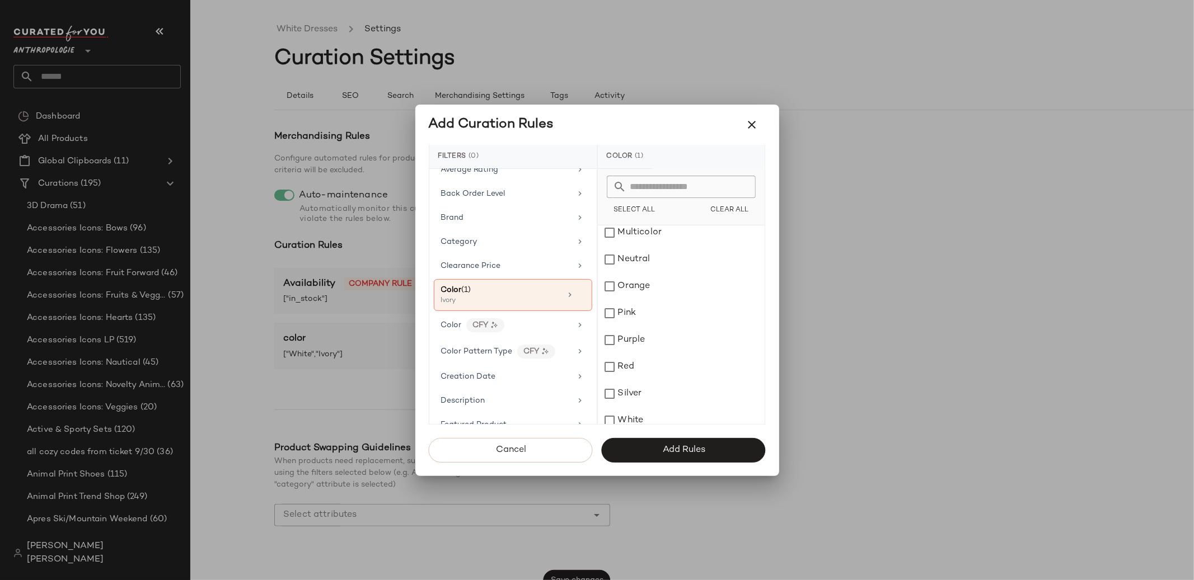
scroll to position [392, 0]
click at [646, 351] on div "White" at bounding box center [681, 357] width 167 height 27
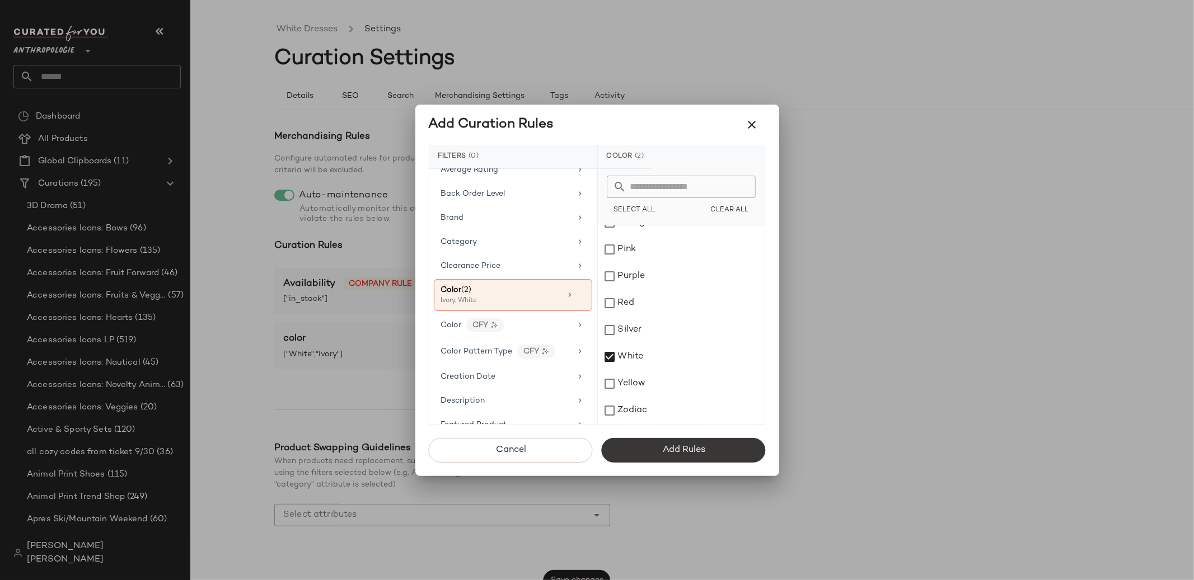
click at [659, 446] on button "Add Rules" at bounding box center [684, 450] width 164 height 25
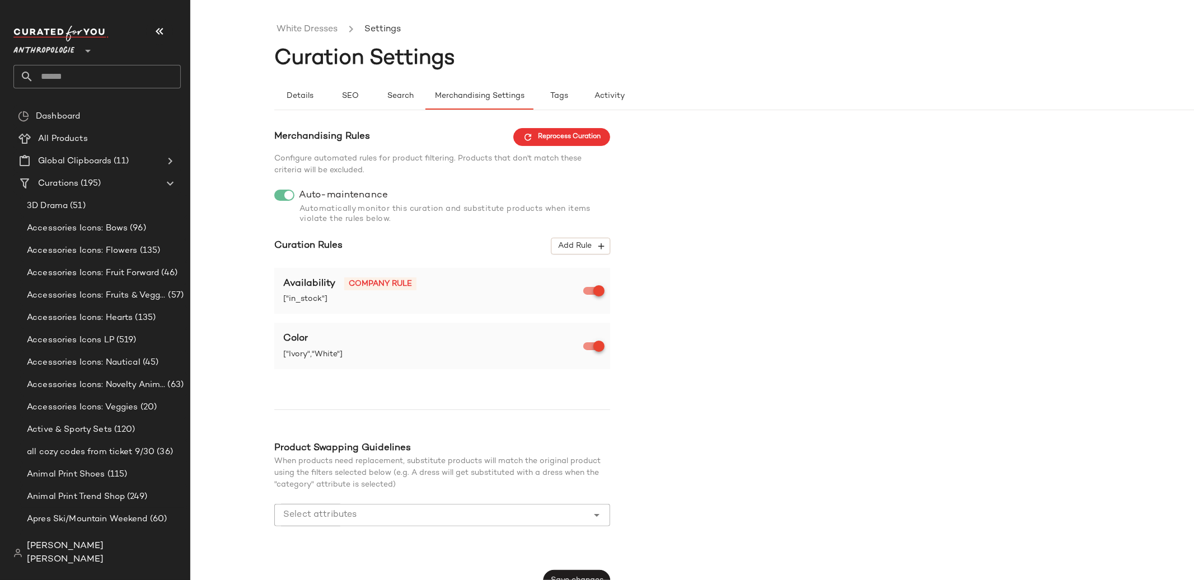
scroll to position [17, 0]
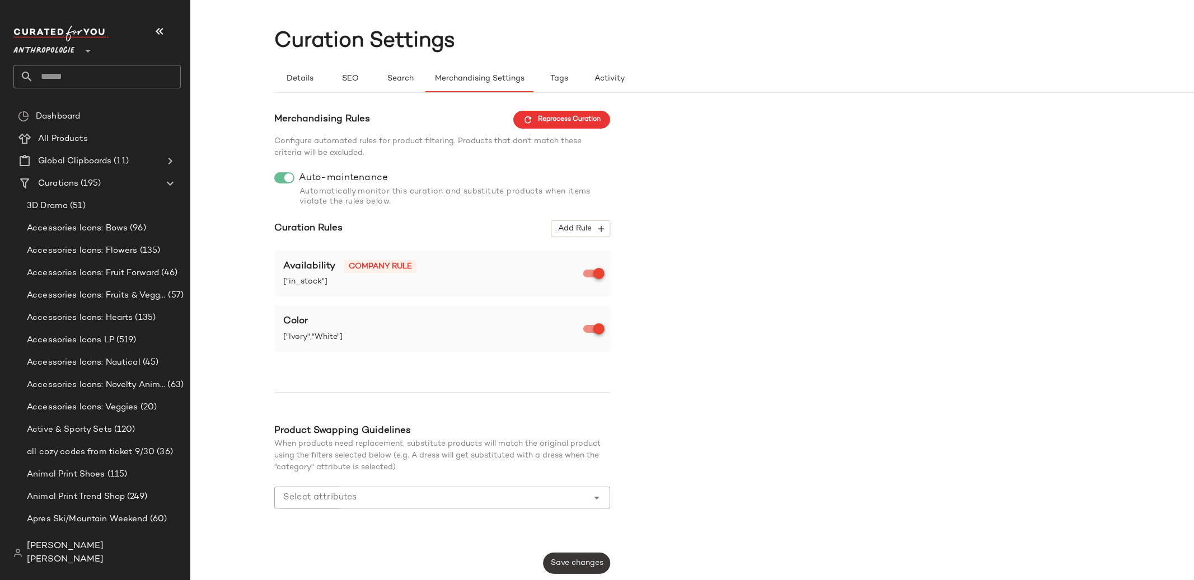
click at [585, 557] on button "Save changes" at bounding box center [576, 563] width 67 height 21
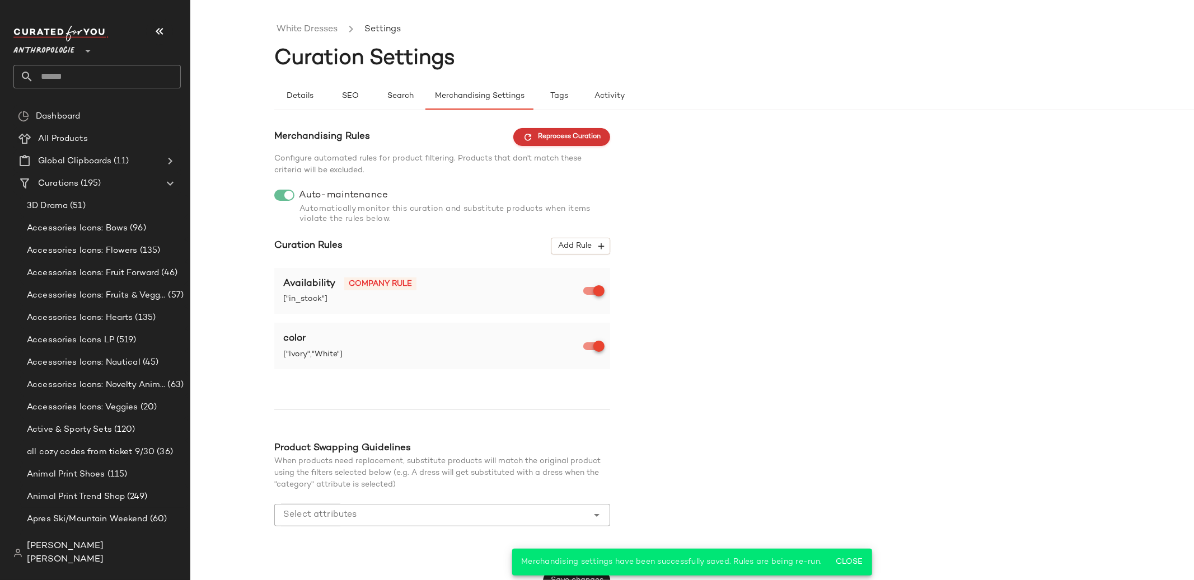
click at [568, 139] on span "Reprocess Curation" at bounding box center [562, 137] width 78 height 10
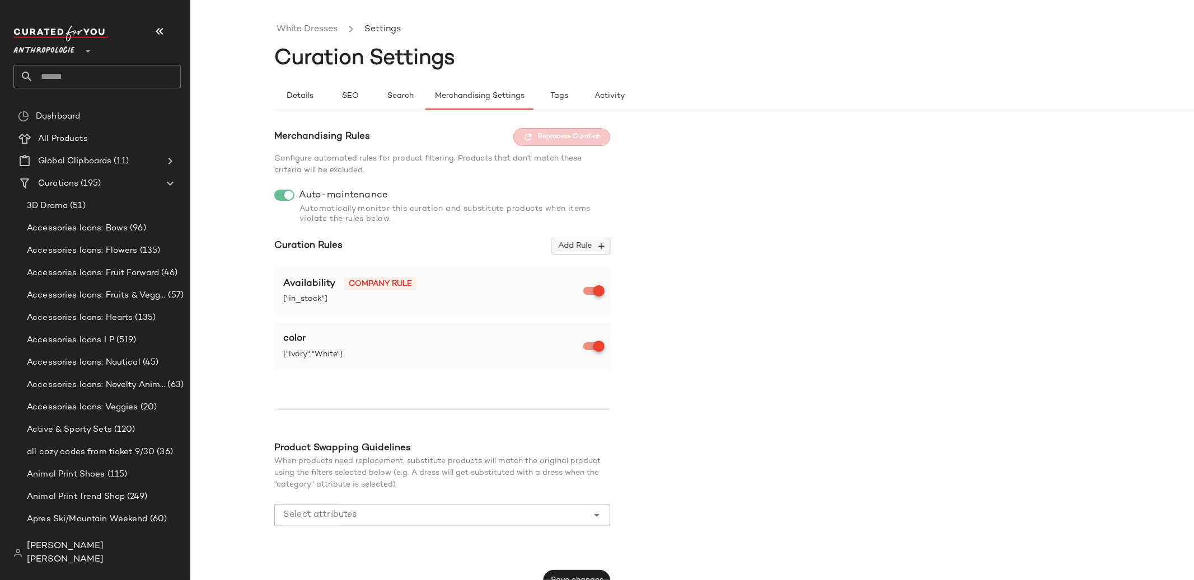
click at [590, 252] on button "Add Rule" at bounding box center [580, 246] width 59 height 17
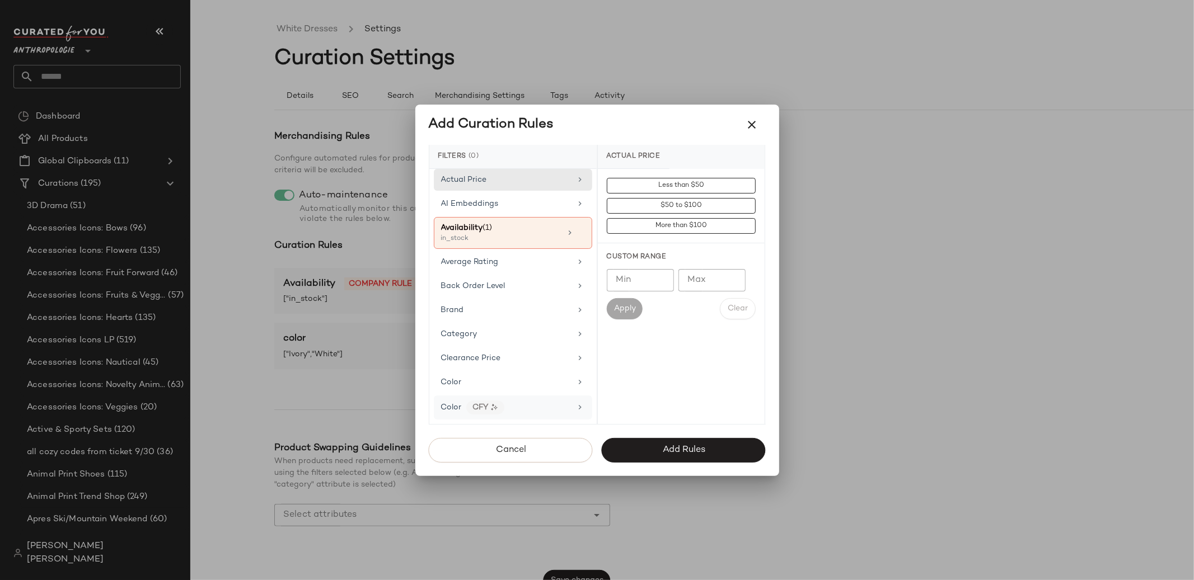
click at [538, 405] on div "Color CFY" at bounding box center [506, 408] width 130 height 14
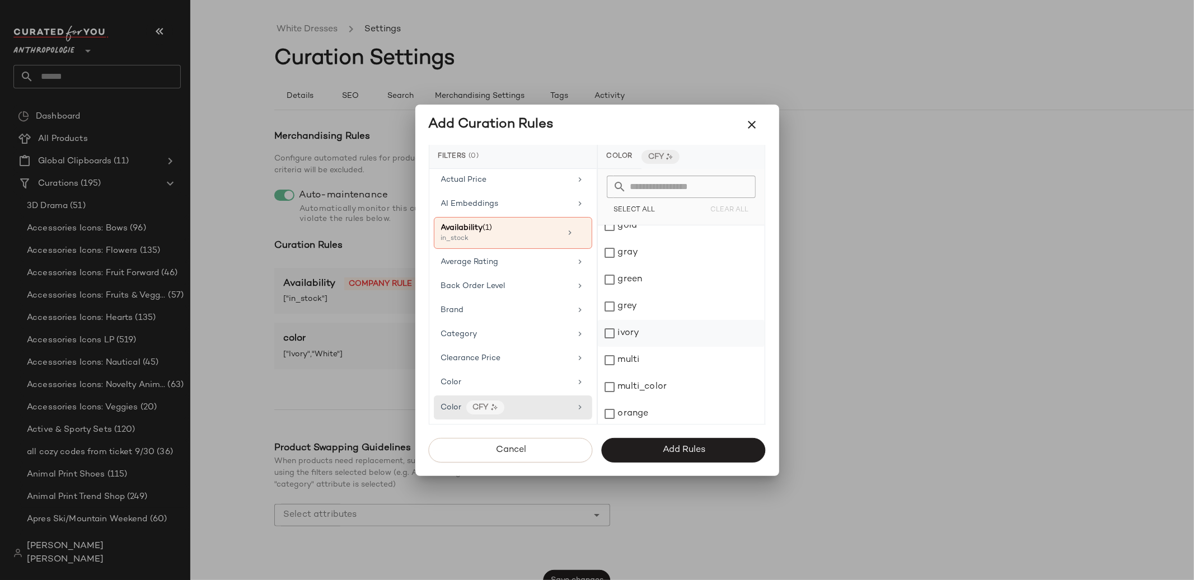
click at [649, 333] on div "ivory" at bounding box center [681, 333] width 167 height 27
click at [638, 388] on div "white" at bounding box center [681, 384] width 167 height 27
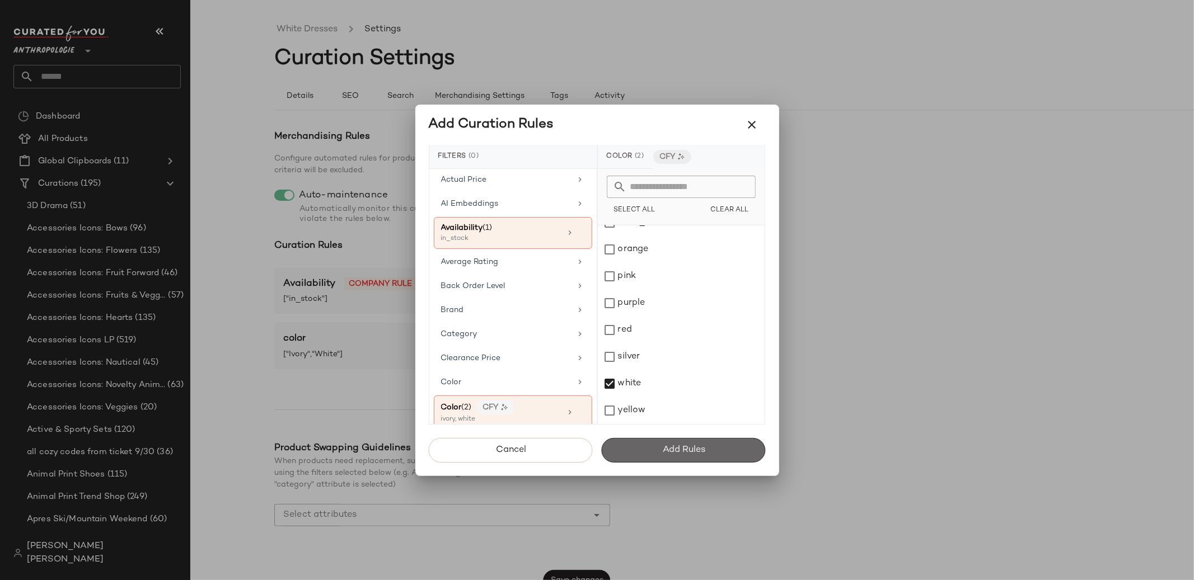
click at [662, 444] on button "Add Rules" at bounding box center [684, 450] width 164 height 25
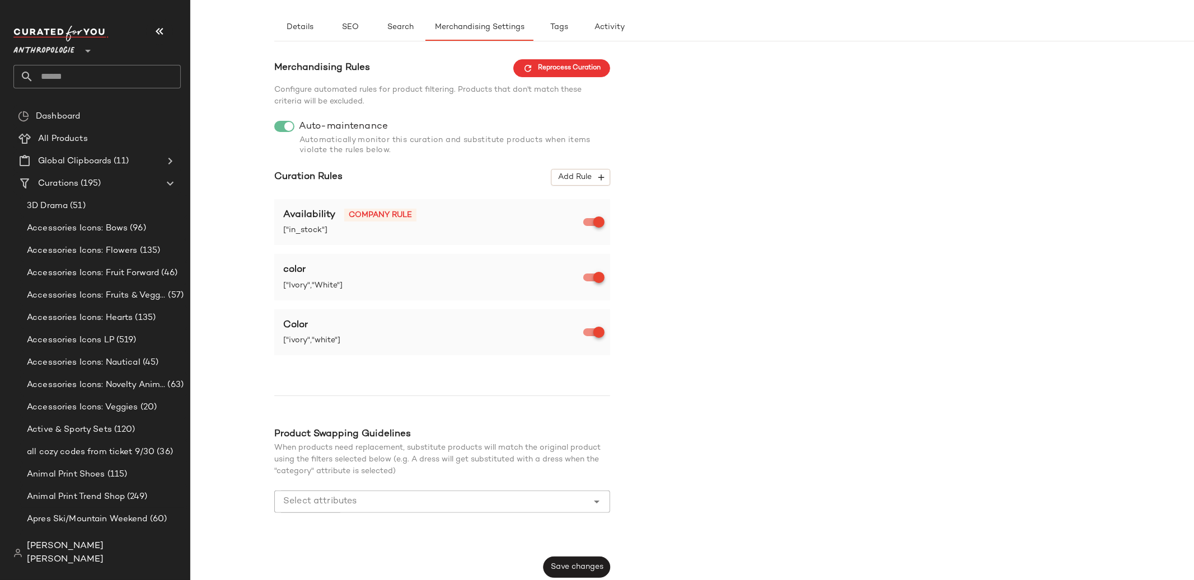
scroll to position [73, 0]
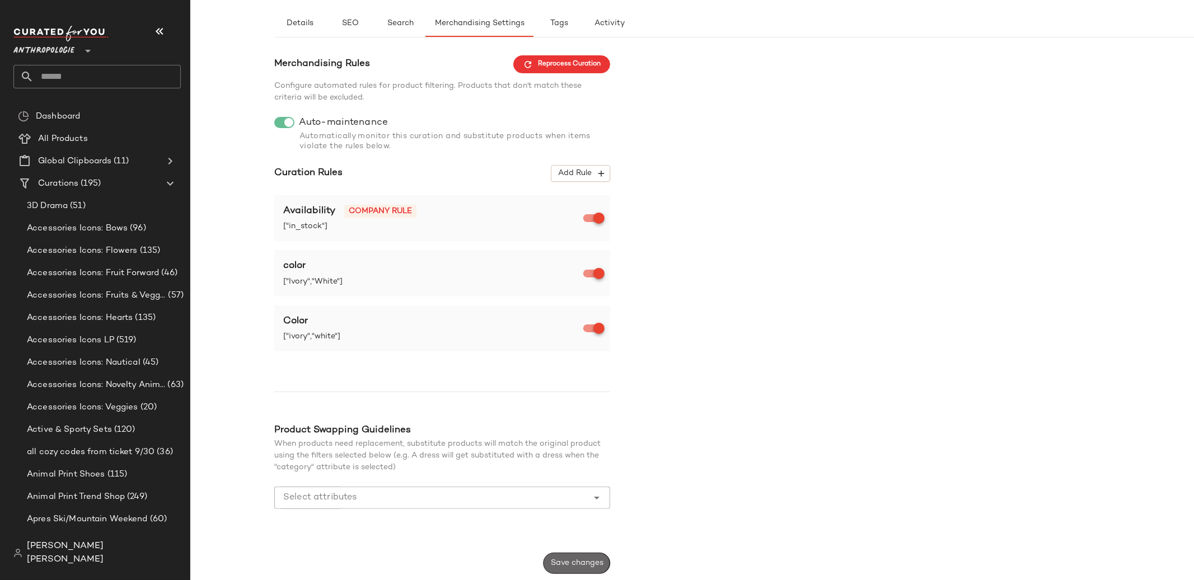
click at [580, 557] on button "Save changes" at bounding box center [576, 563] width 67 height 21
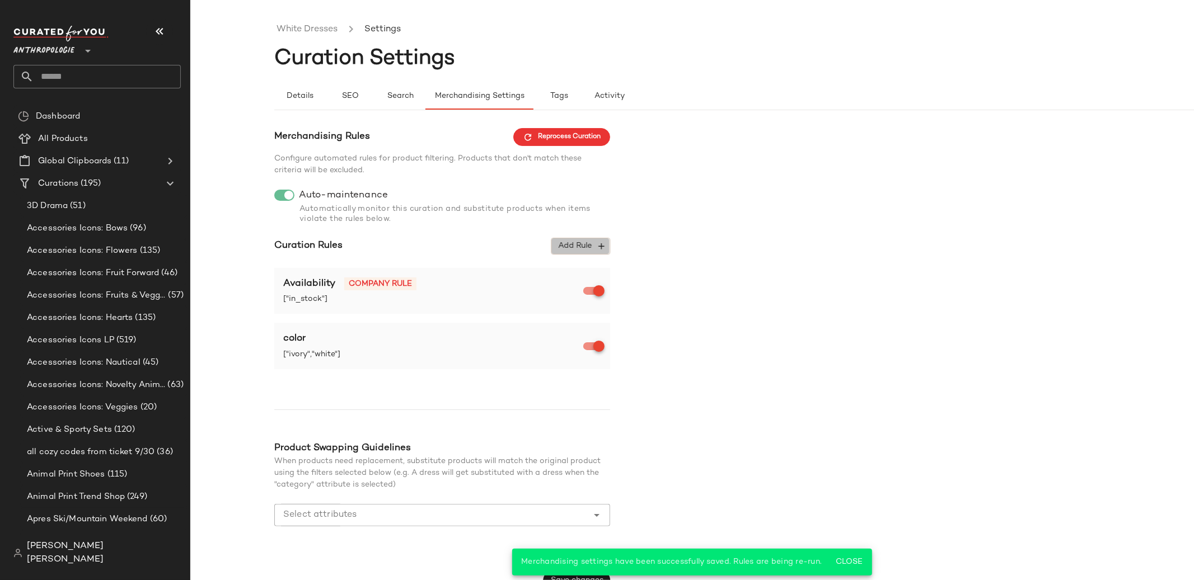
click at [580, 251] on span "Add Rule" at bounding box center [580, 246] width 46 height 10
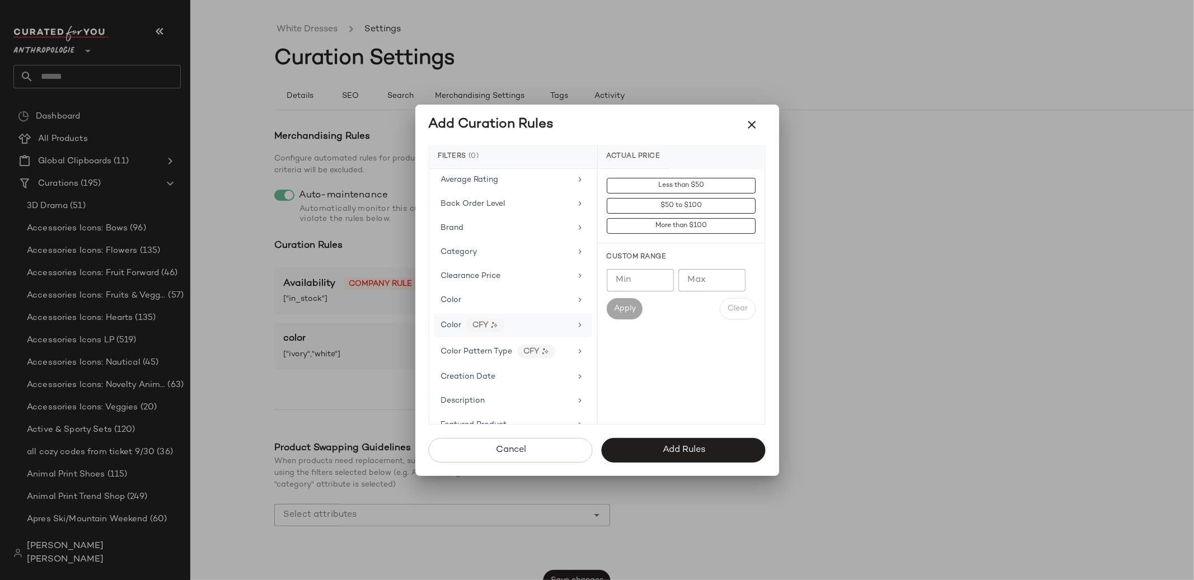
scroll to position [85, 0]
click at [560, 323] on div "Color CFY" at bounding box center [506, 323] width 130 height 14
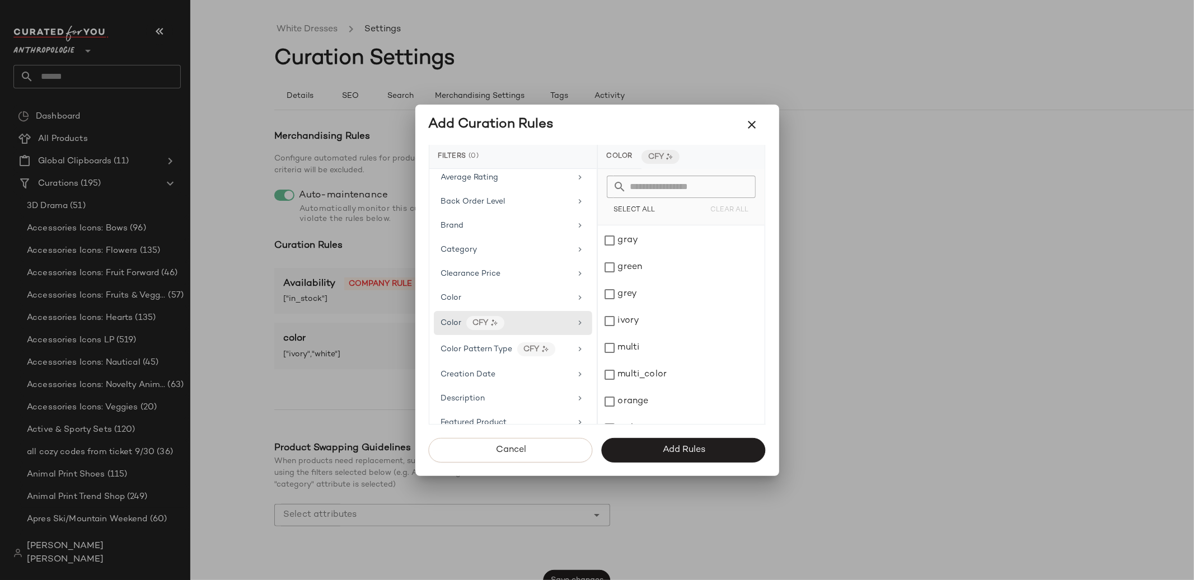
scroll to position [192, 0]
click at [645, 314] on div "ivory" at bounding box center [681, 315] width 167 height 27
click at [650, 392] on div "white" at bounding box center [681, 401] width 167 height 27
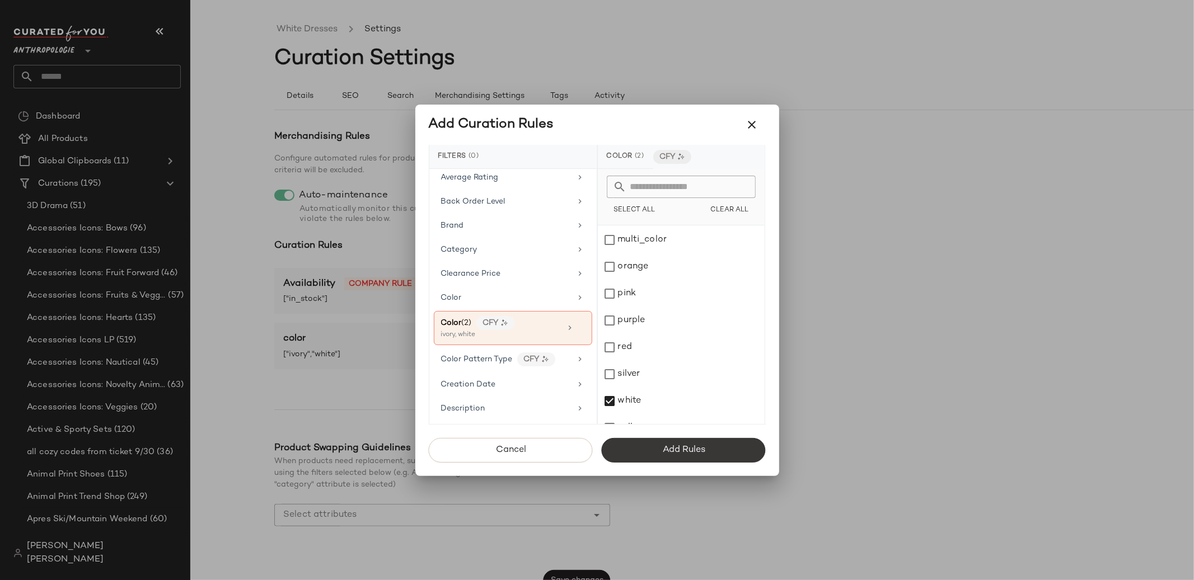
click at [650, 447] on button "Add Rules" at bounding box center [684, 450] width 164 height 25
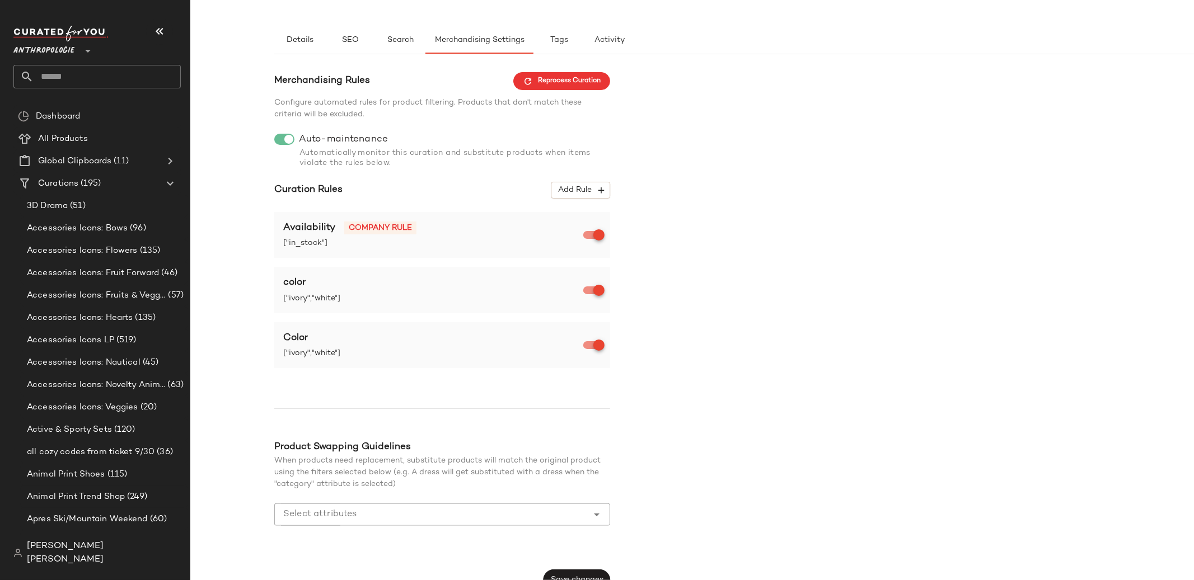
scroll to position [73, 0]
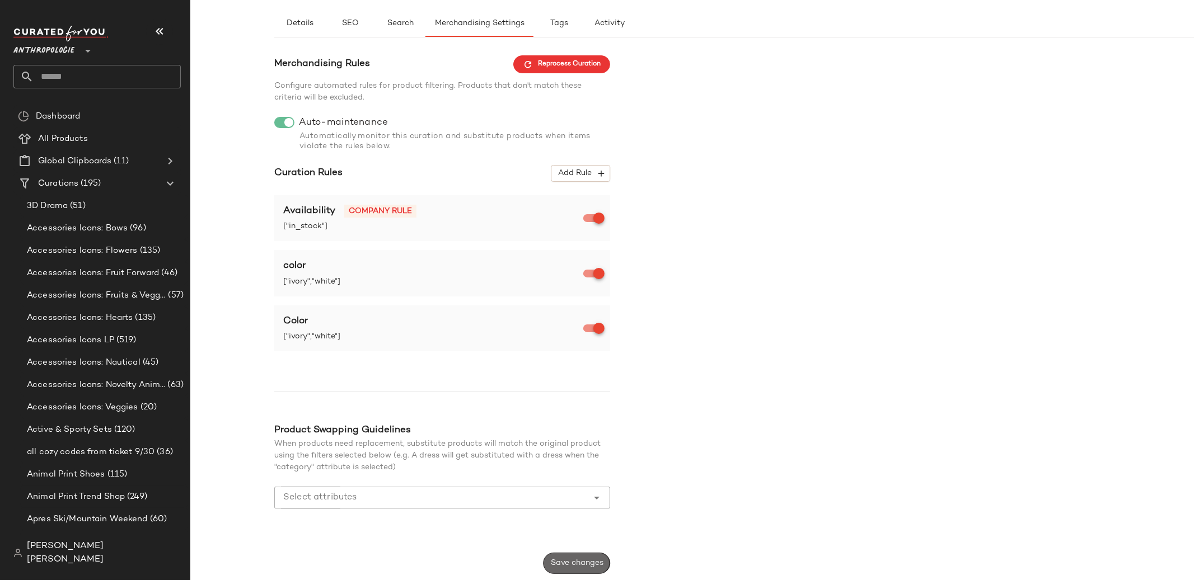
click at [595, 568] on button "Save changes" at bounding box center [576, 563] width 67 height 21
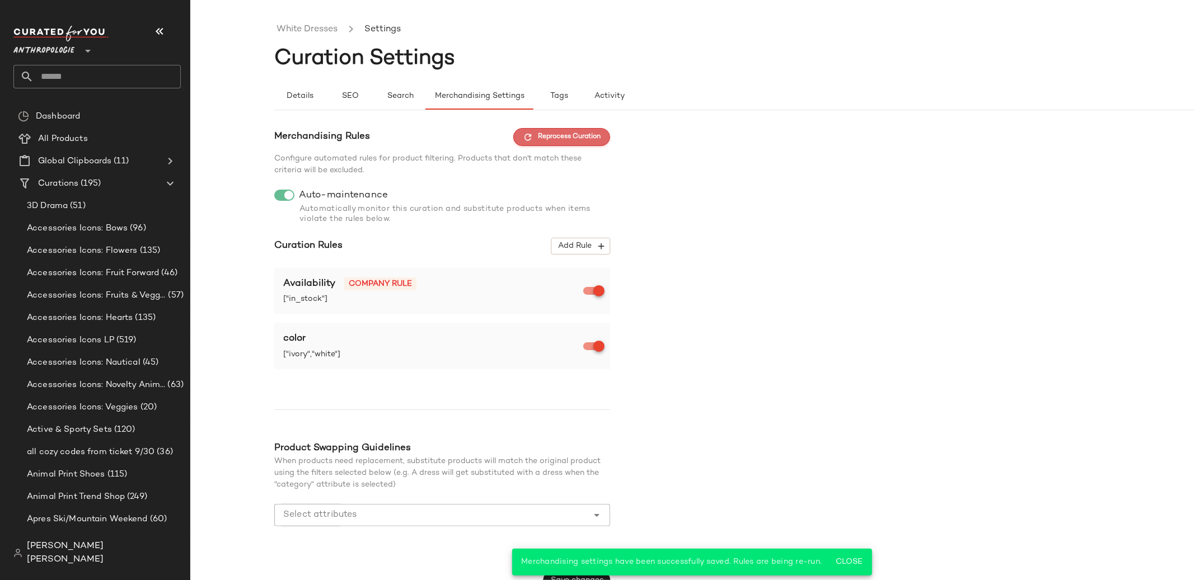
click at [540, 139] on span "Reprocess Curation" at bounding box center [562, 137] width 78 height 10
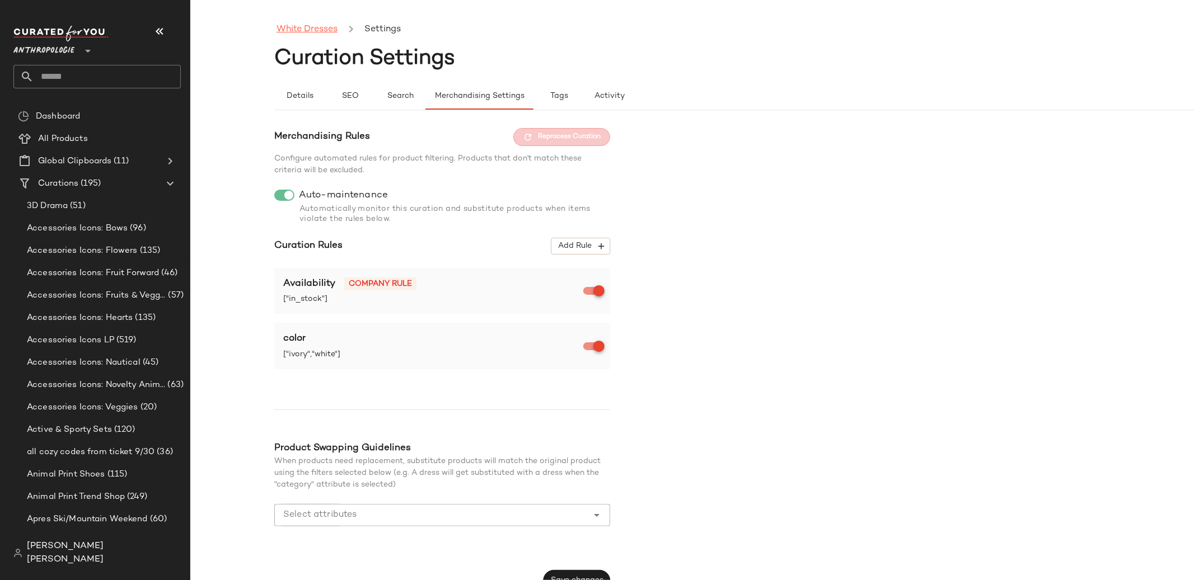
click at [330, 29] on link "White Dresses" at bounding box center [306, 29] width 61 height 15
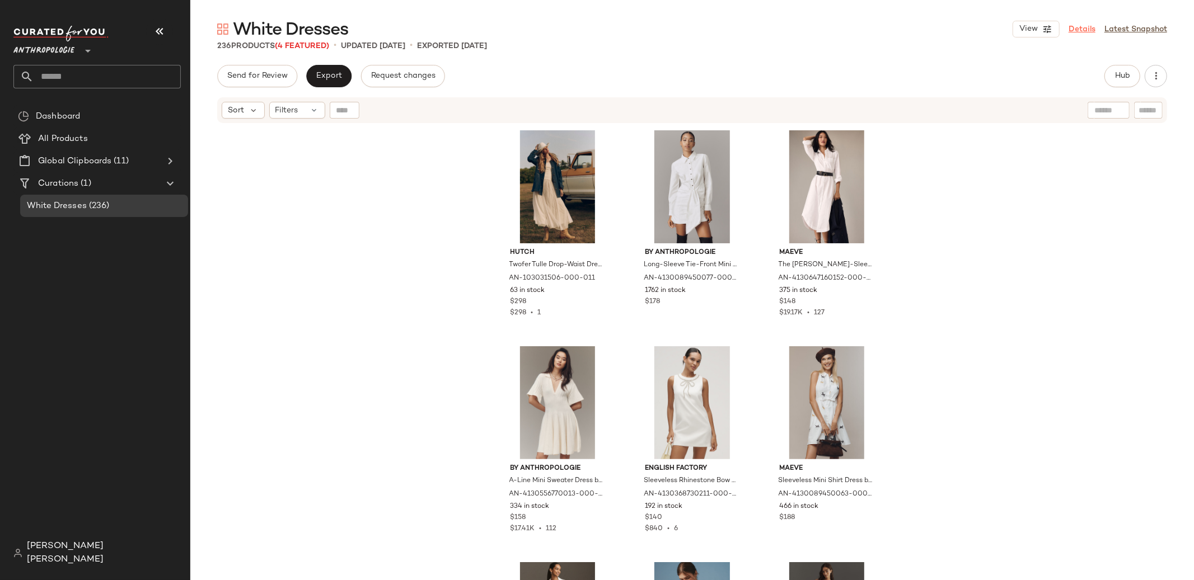
click at [1083, 25] on link "Details" at bounding box center [1081, 30] width 27 height 12
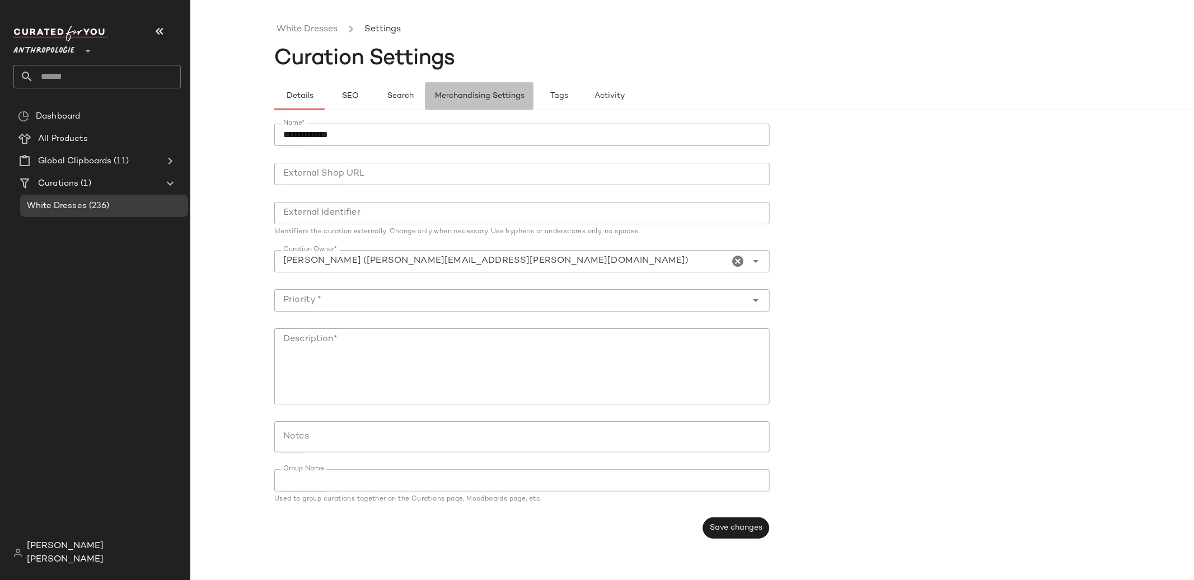
click at [468, 95] on span "Merchandising Settings" at bounding box center [479, 96] width 90 height 9
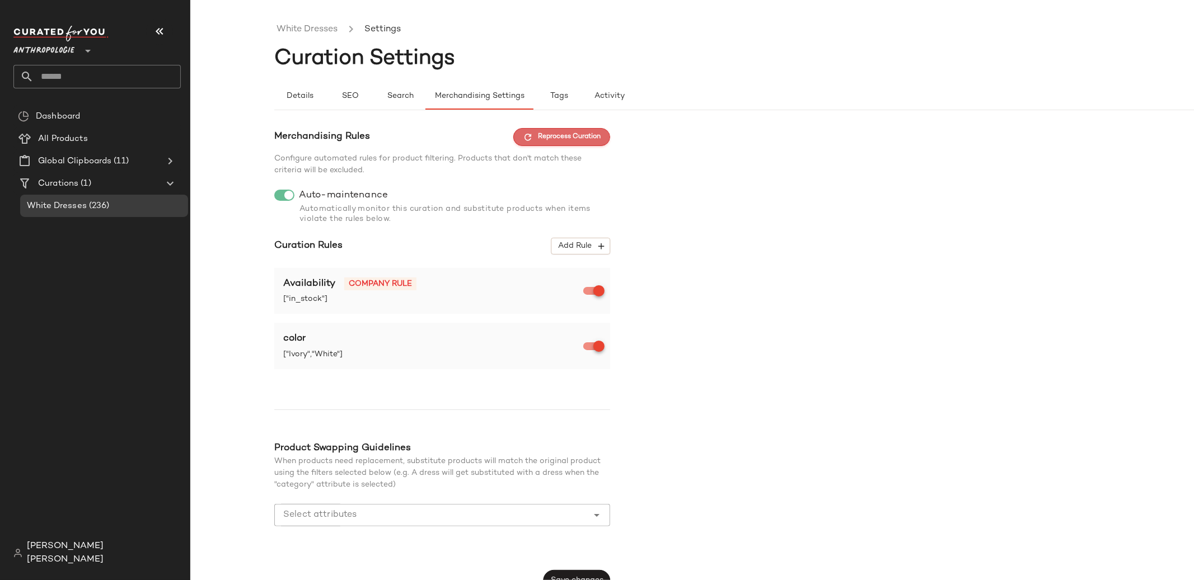
click at [541, 137] on span "Reprocess Curation" at bounding box center [562, 137] width 78 height 10
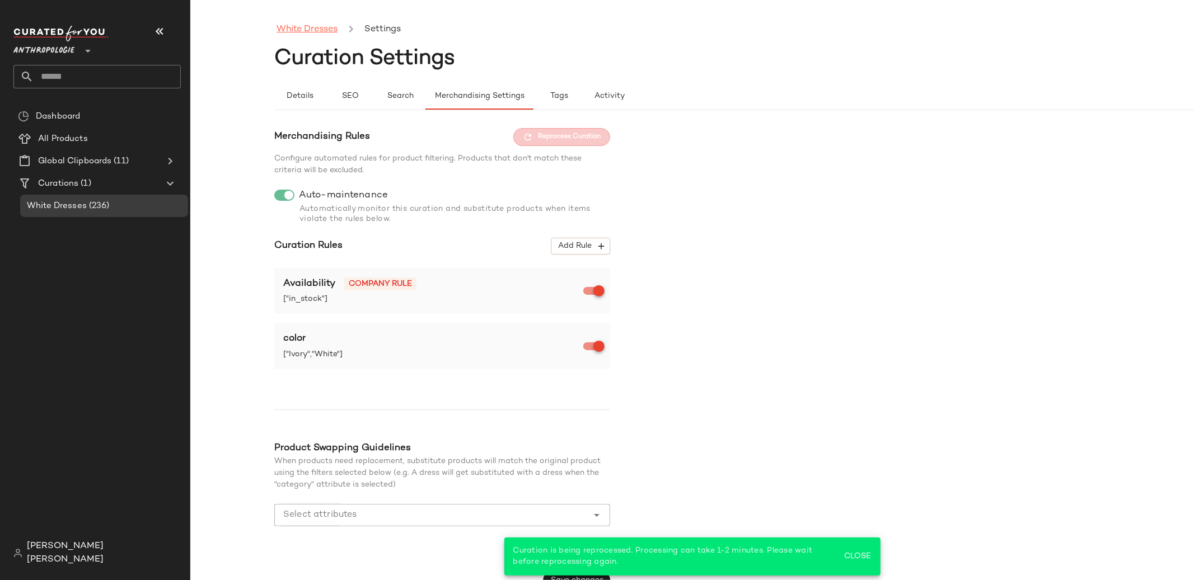
click at [323, 32] on link "White Dresses" at bounding box center [306, 29] width 61 height 15
